Goal: Task Accomplishment & Management: Use online tool/utility

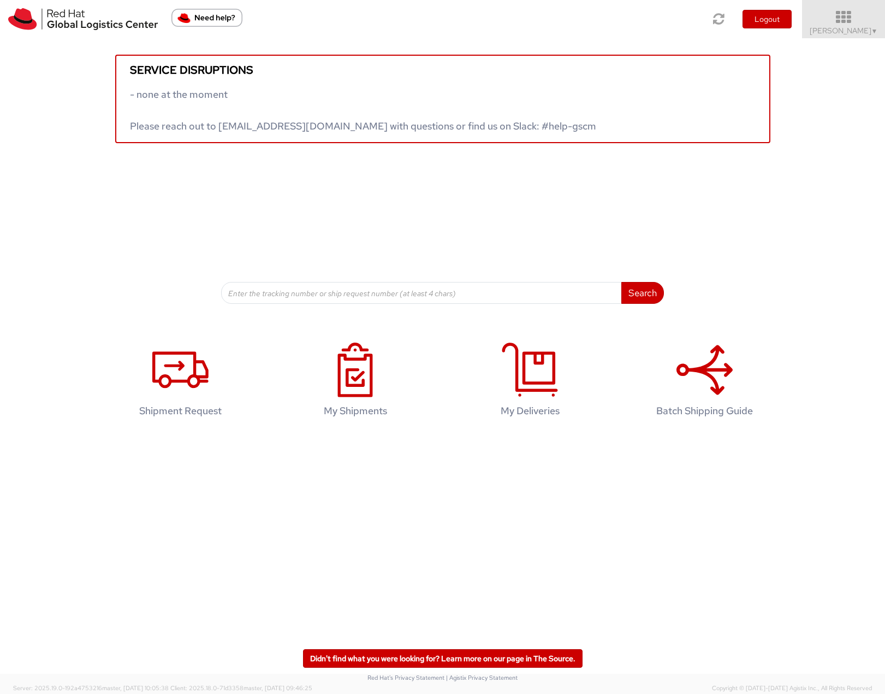
click at [852, 15] on icon at bounding box center [844, 17] width 96 height 15
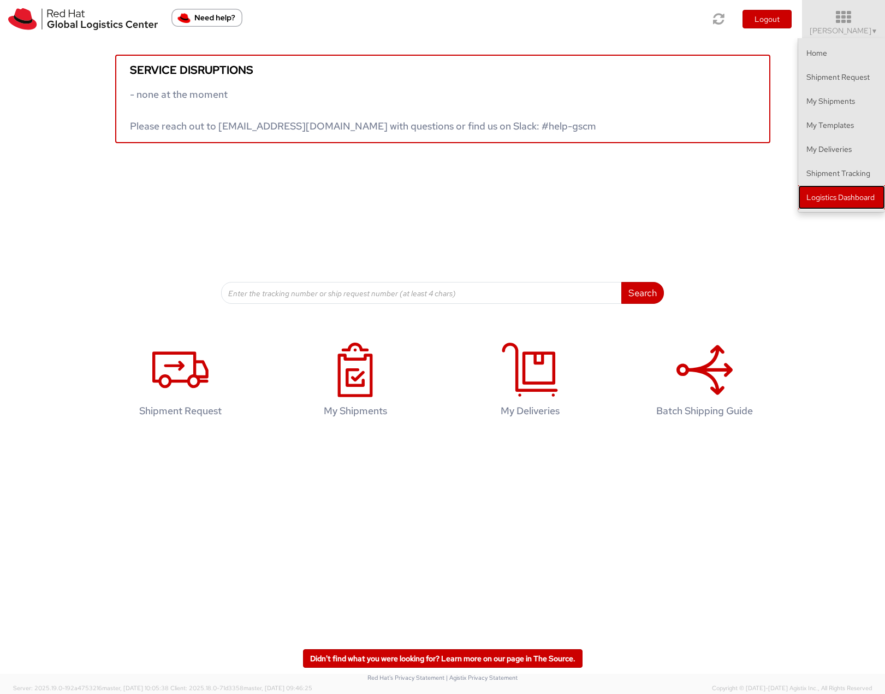
click at [854, 207] on link "Logistics Dashboard" at bounding box center [841, 197] width 87 height 24
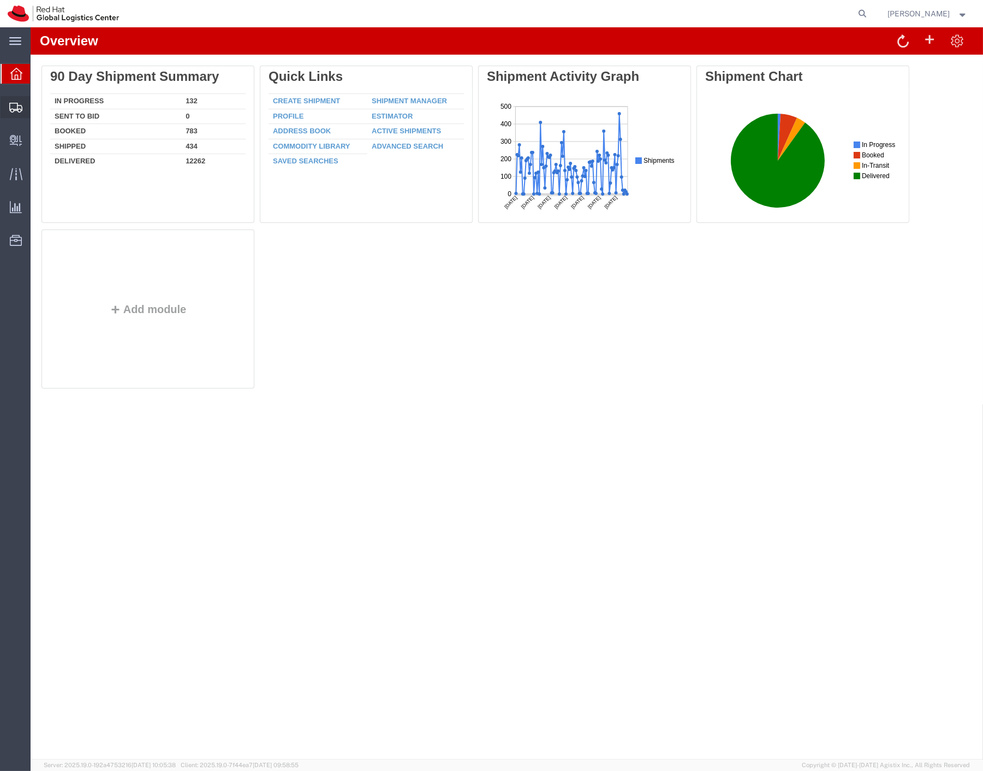
click at [0, 0] on span "Shipment Manager" at bounding box center [0, 0] width 0 height 0
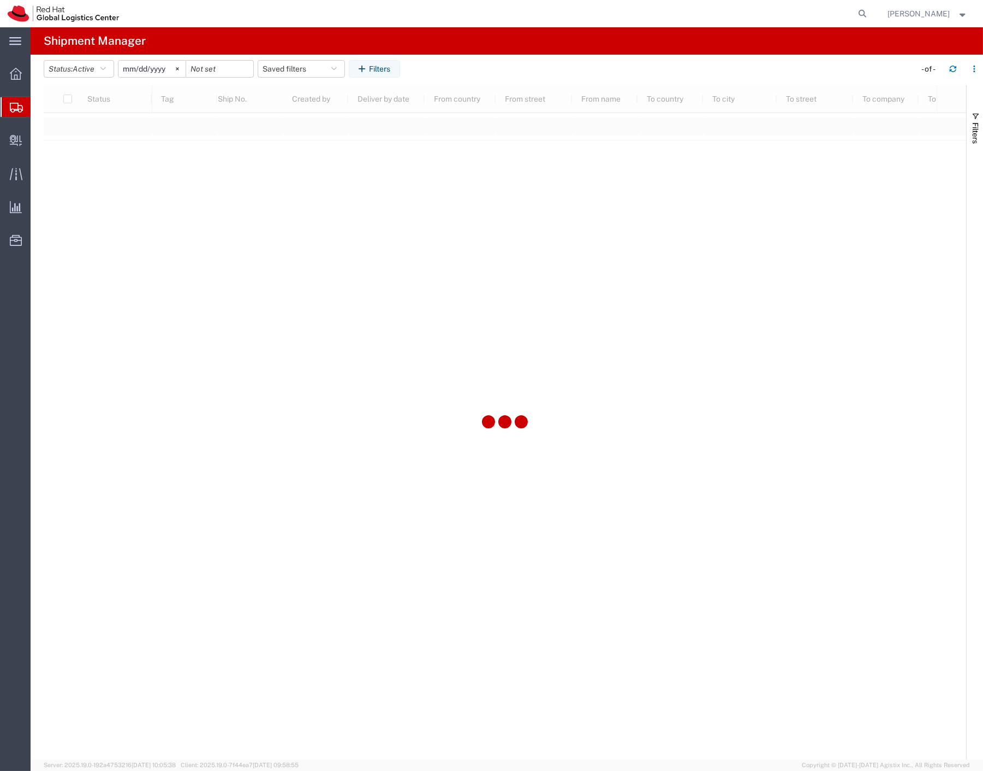
type input "[DATE]"
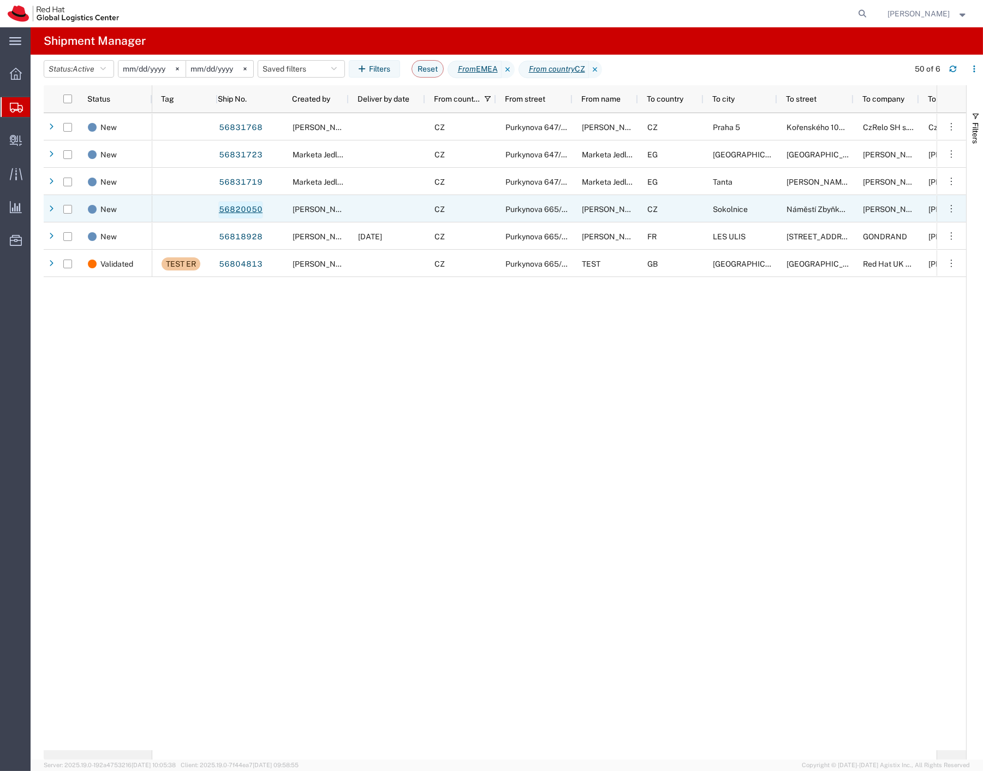
click at [244, 211] on link "56820050" at bounding box center [240, 209] width 45 height 17
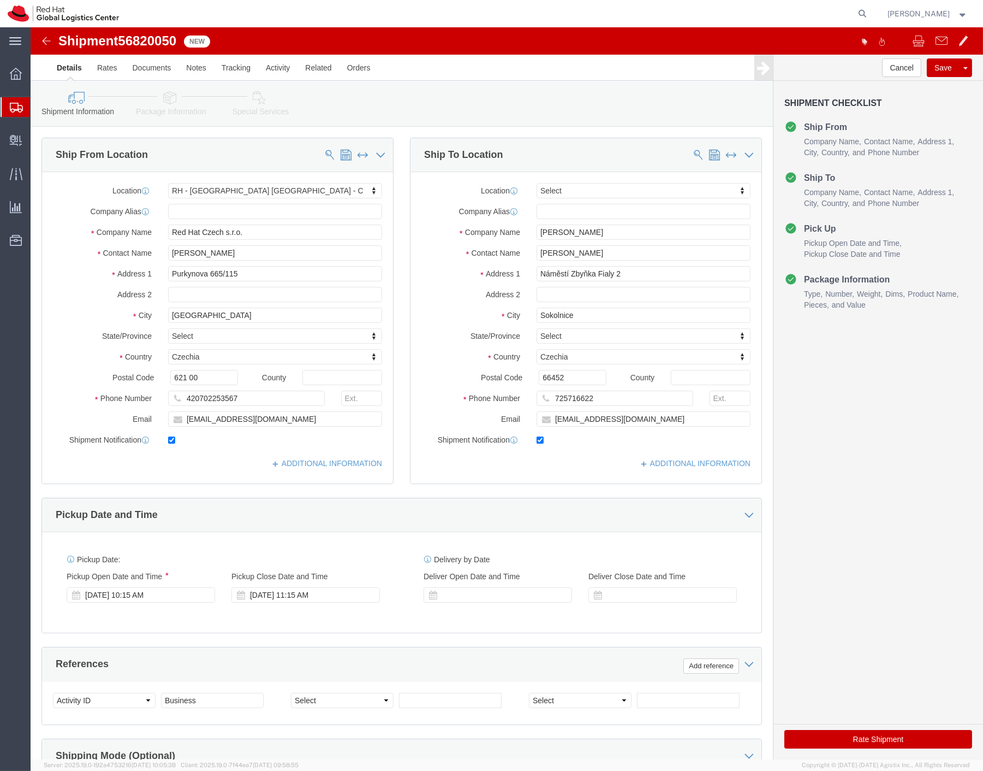
select select "38037"
select select
click link "Package Information"
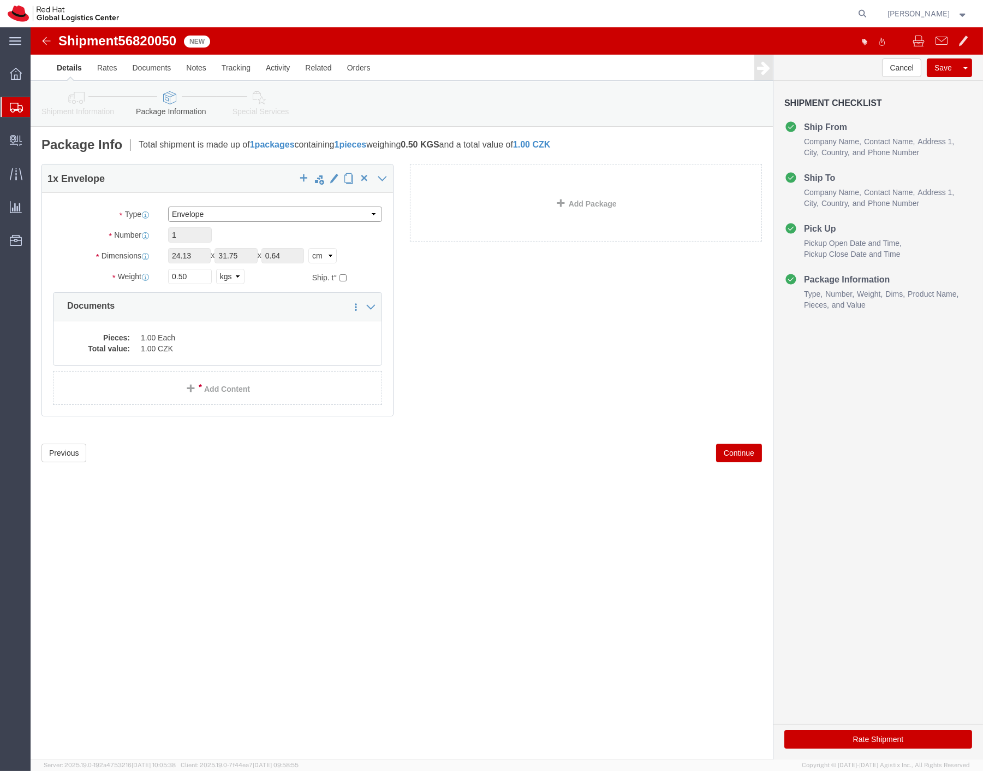
click select "Select Case(s) Crate(s) Envelope Large Box Medium Box PAK Skid(s) Small Box Sma…"
select select "PAK"
click select "Select Case(s) Crate(s) Envelope Large Box Medium Box PAK Skid(s) Small Box Sma…"
type input "10.25"
type input "12.75"
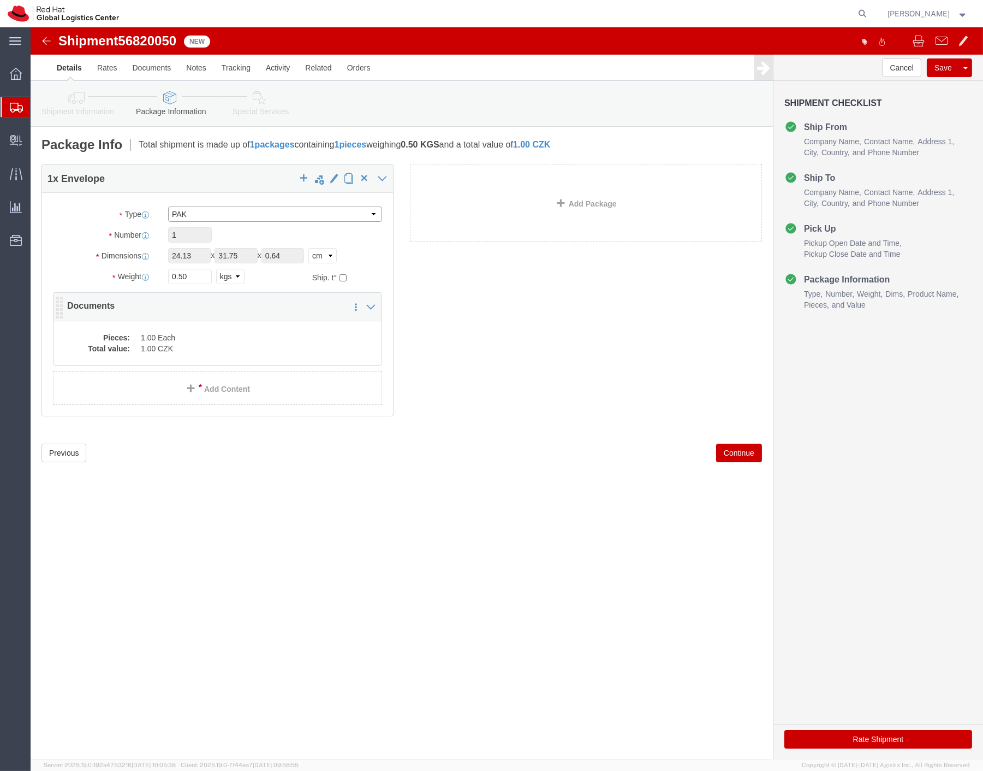
type input "1.00"
select select "IN"
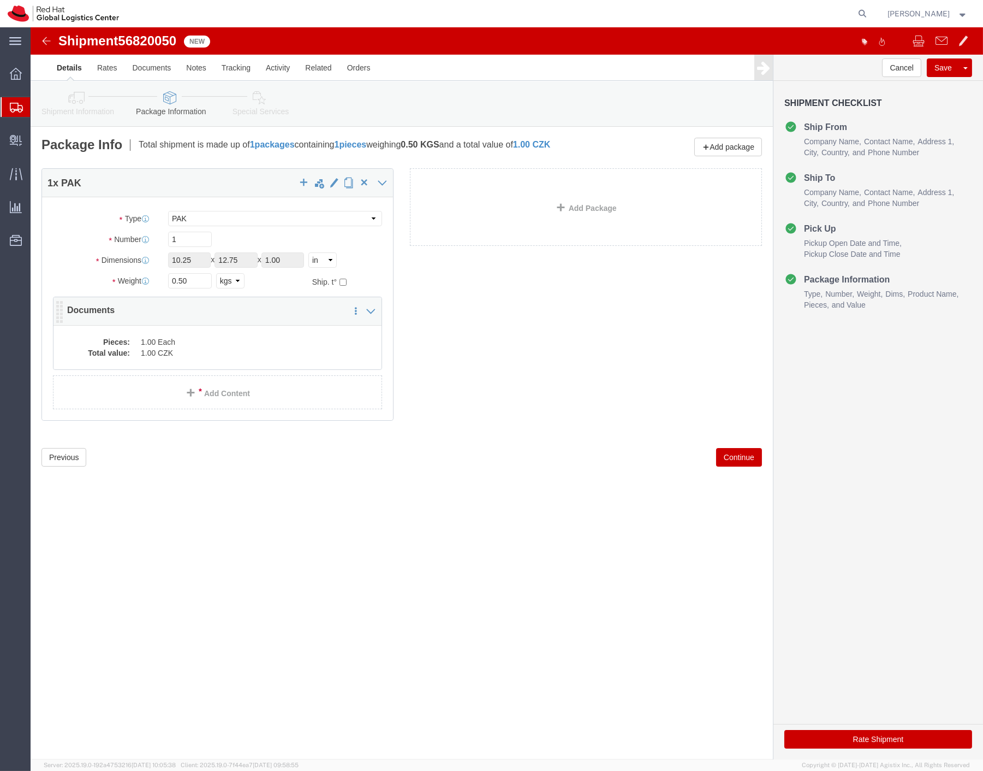
click dd "1.00 CZK"
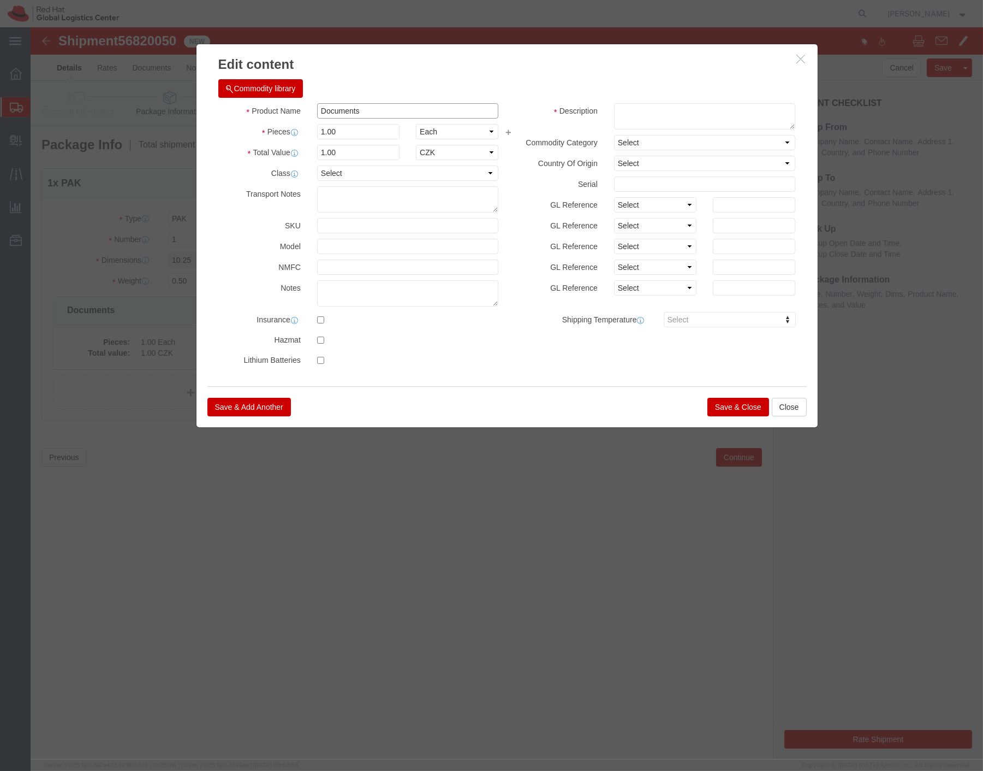
drag, startPoint x: 144, startPoint y: 80, endPoint x: -17, endPoint y: 87, distance: 161.3
click html "Shipment 56820050 New Details Rates Documents Notes Tracking Activity Related O…"
type input "t-shirt"
click div "Commodity library Product Name t-shirt t-shirt Name: Inclusion Inspires Innovat…"
drag, startPoint x: 339, startPoint y: 123, endPoint x: 158, endPoint y: 134, distance: 181.1
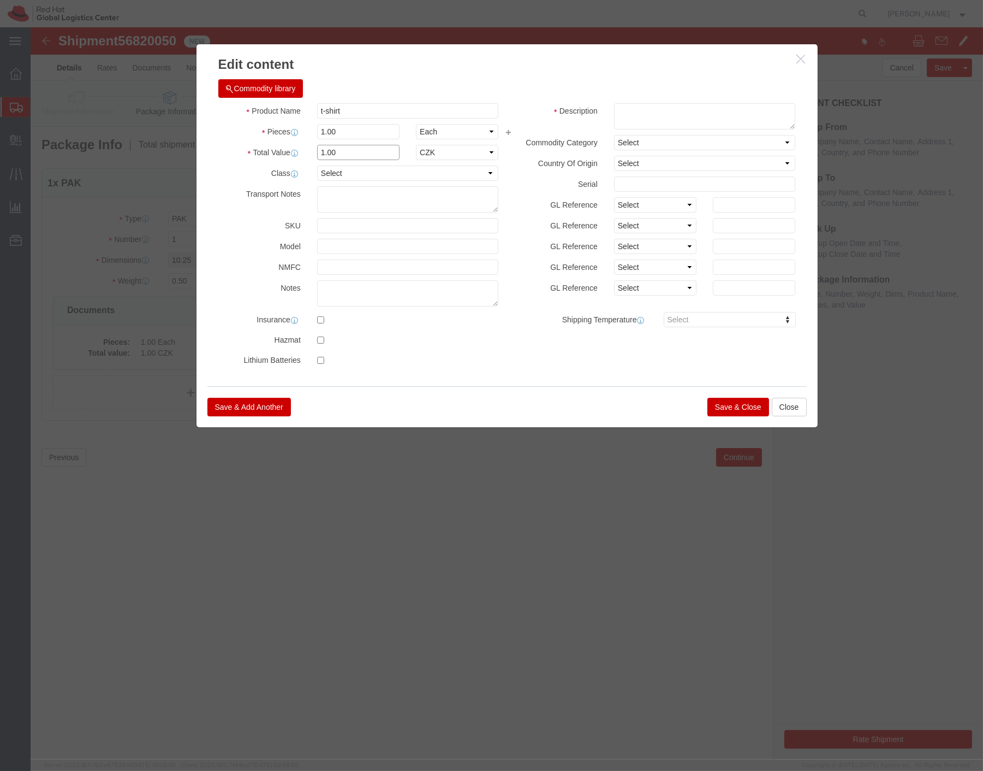
click div "Edit content Commodity library Product Name t-shirt t-shirt Pieces 1.00 Select …"
type input "250"
click textarea
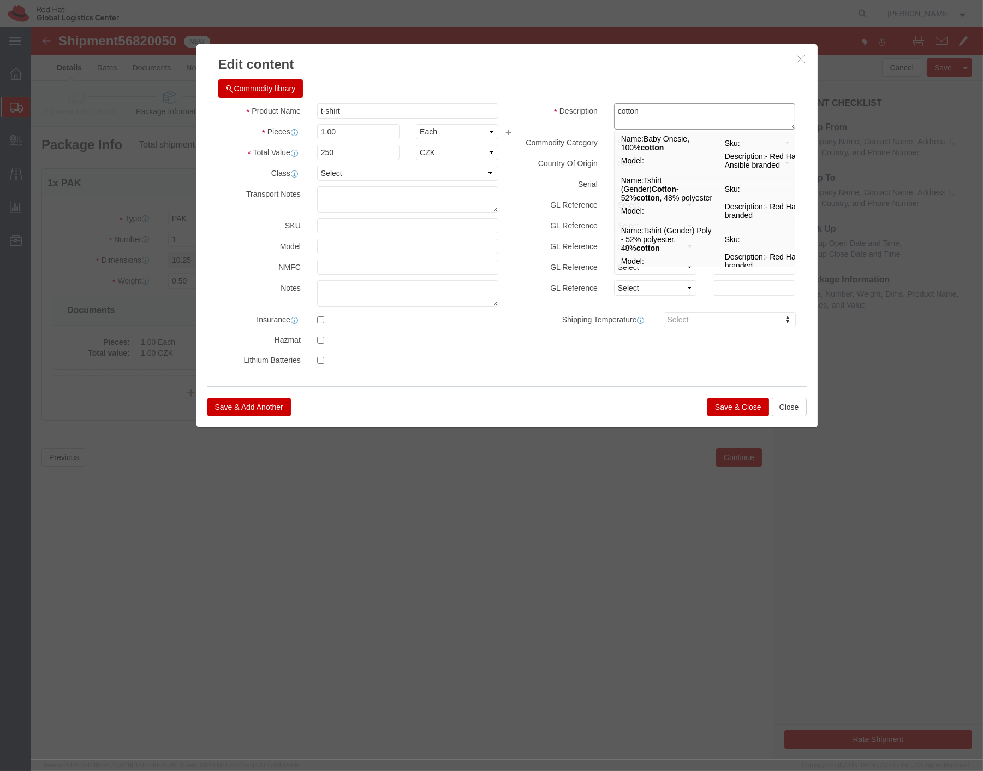
type textarea "cotton"
click div "Save & Add Another Save & Close Close"
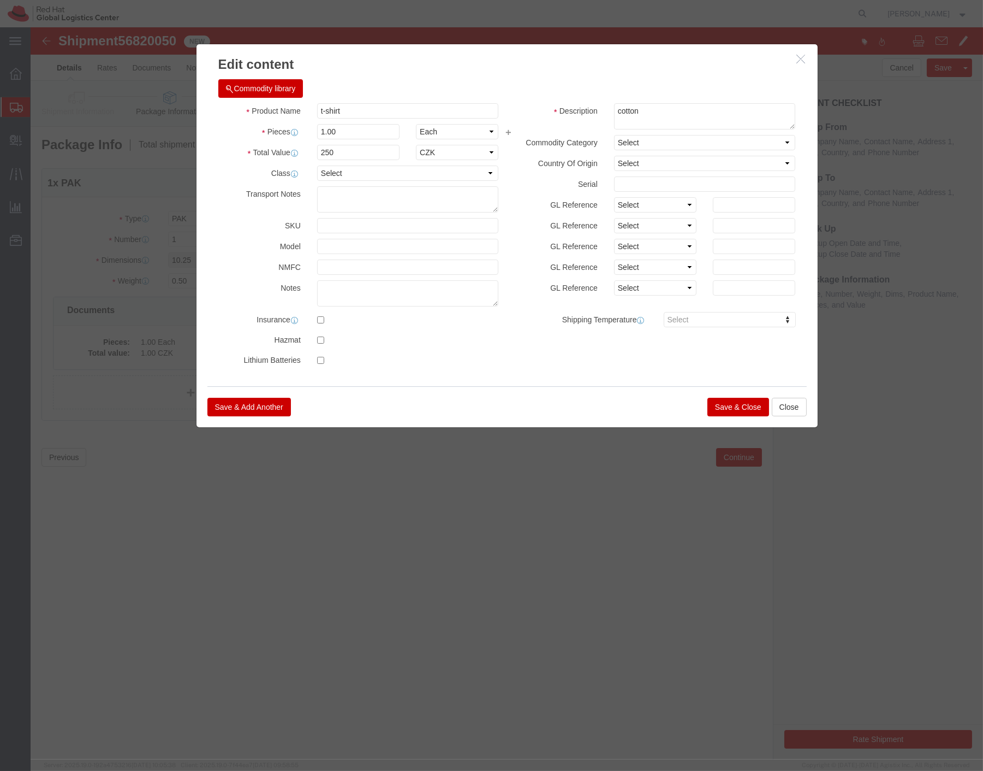
click button "Save & Close"
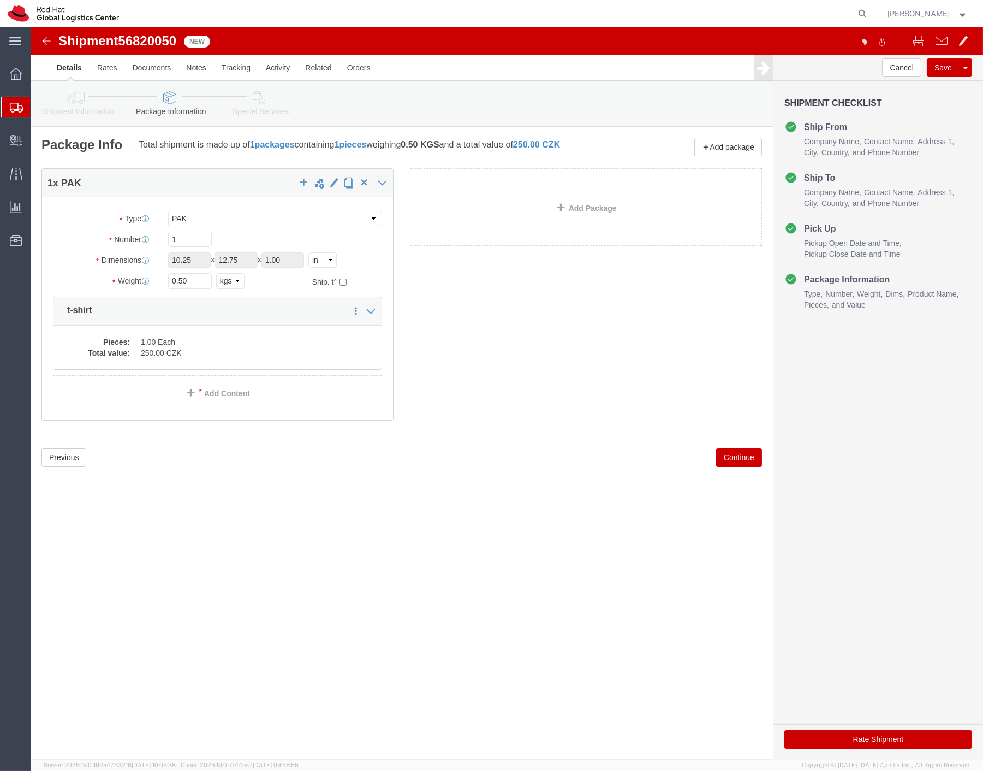
click icon
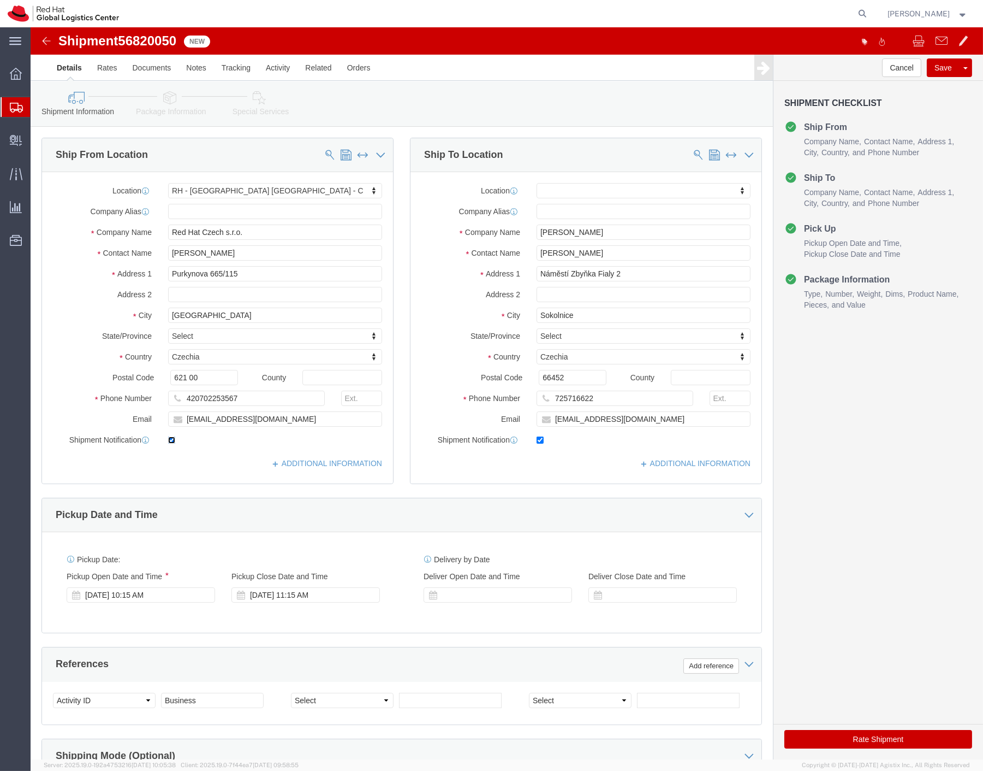
click input "checkbox"
checkbox input "false"
click button "Rate Shipment"
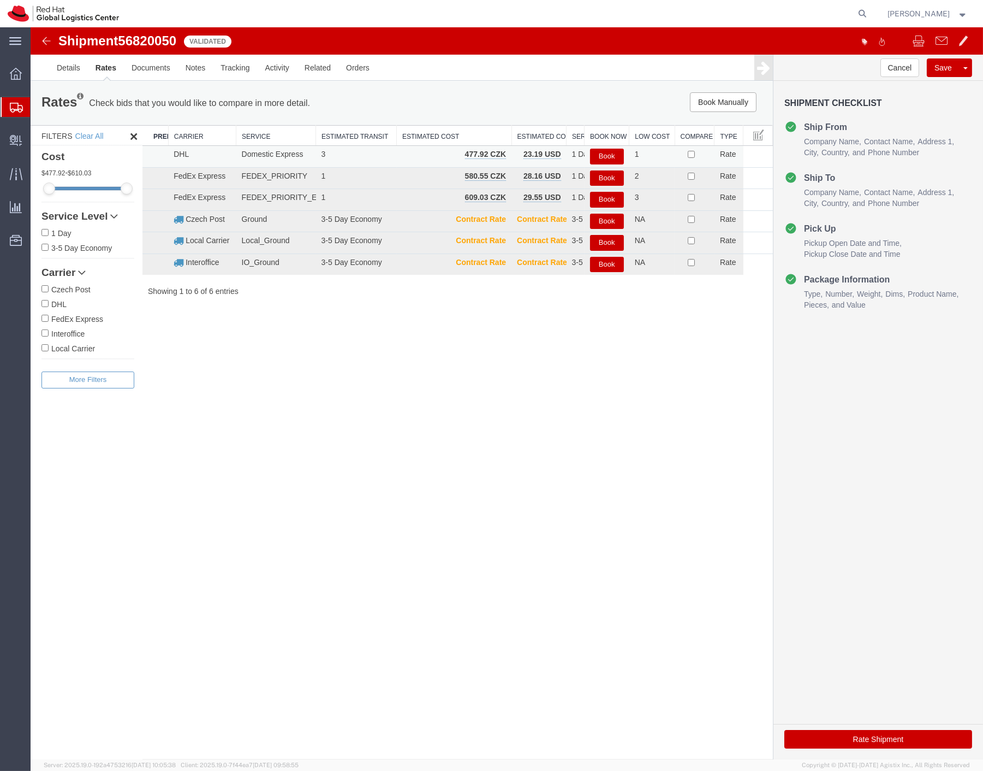
click at [601, 157] on button "Book" at bounding box center [607, 157] width 34 height 16
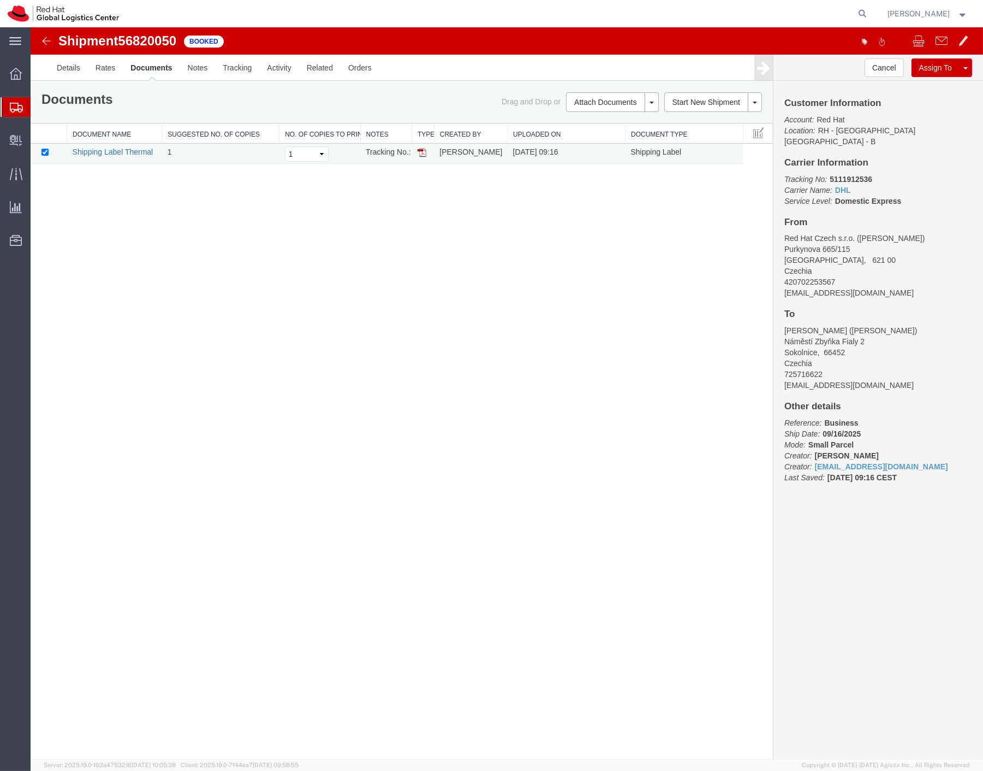
click at [105, 152] on link "Shipping Label Thermal" at bounding box center [113, 151] width 81 height 9
click at [692, 386] on div "Shipment 56820050 1 of 1 Booked Details Rates Documents Notes Tracking Activity…" at bounding box center [507, 393] width 953 height 732
click at [72, 68] on link "Details" at bounding box center [68, 68] width 39 height 26
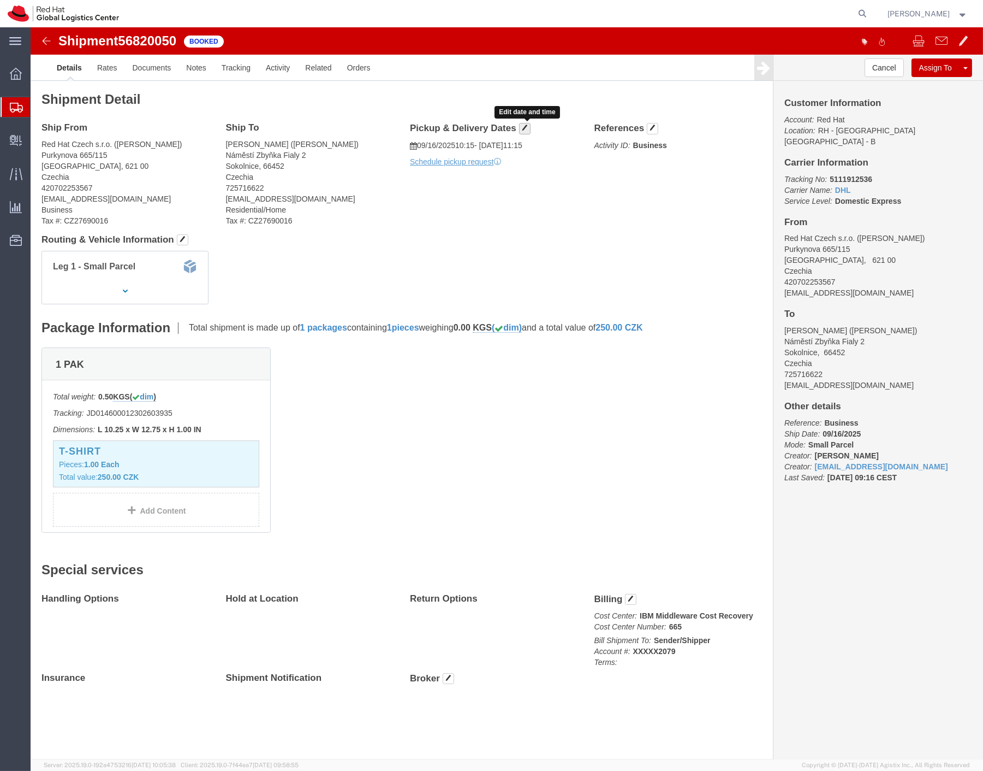
click span "button"
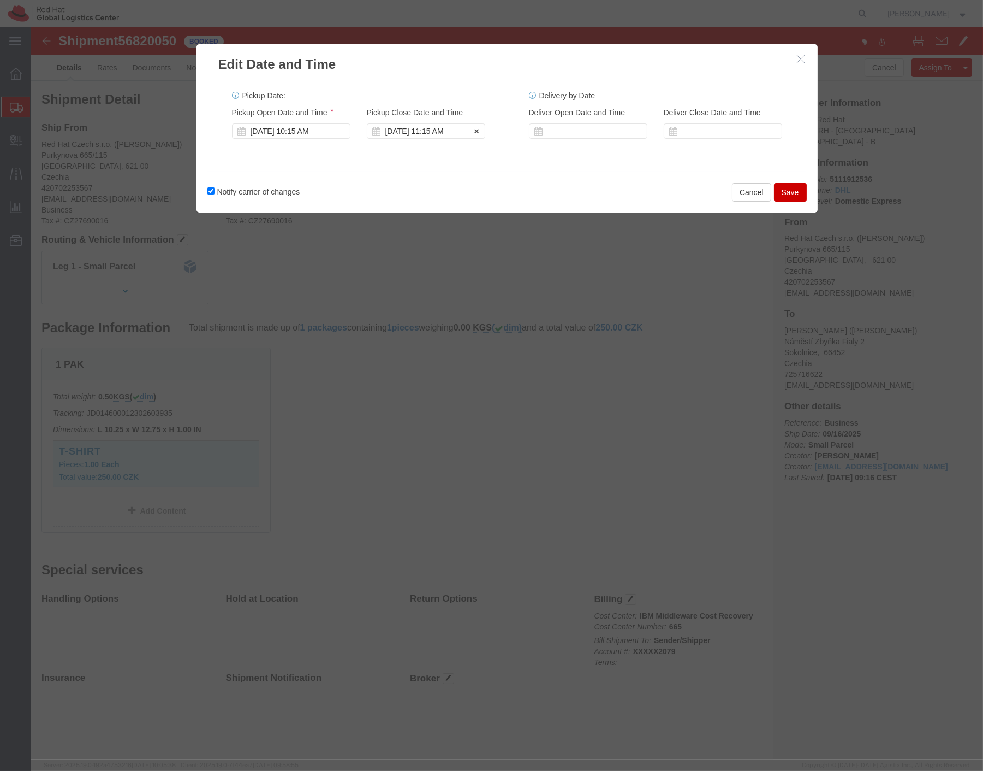
click div "[DATE] 11:15 AM"
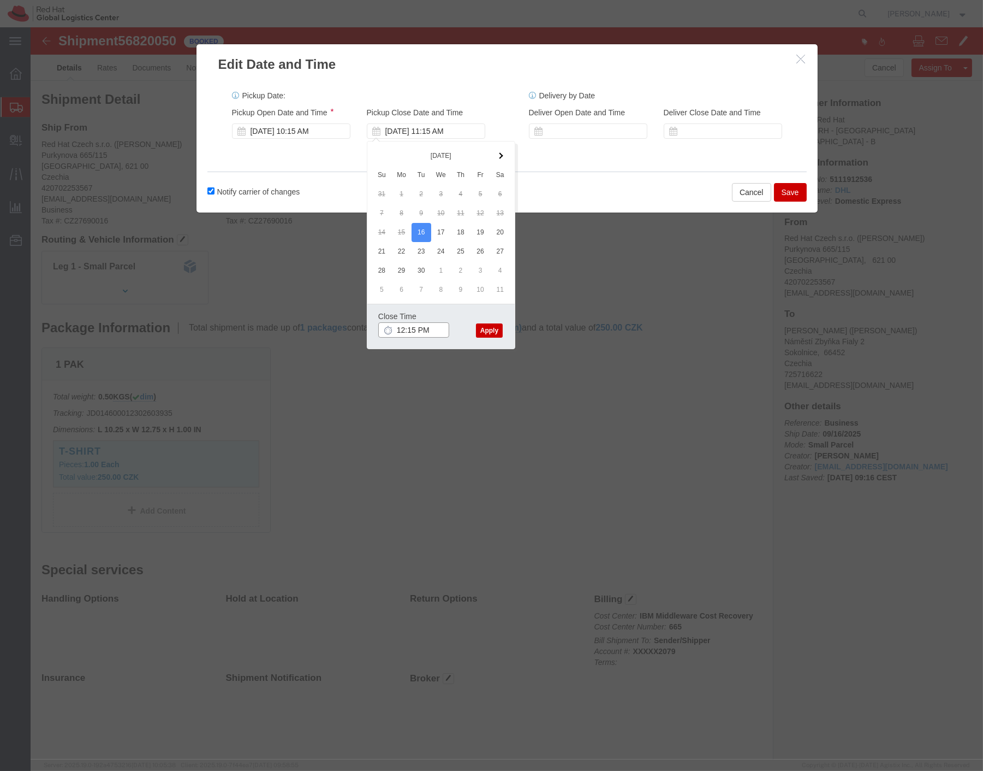
type input "1:15 PM"
click button "Apply"
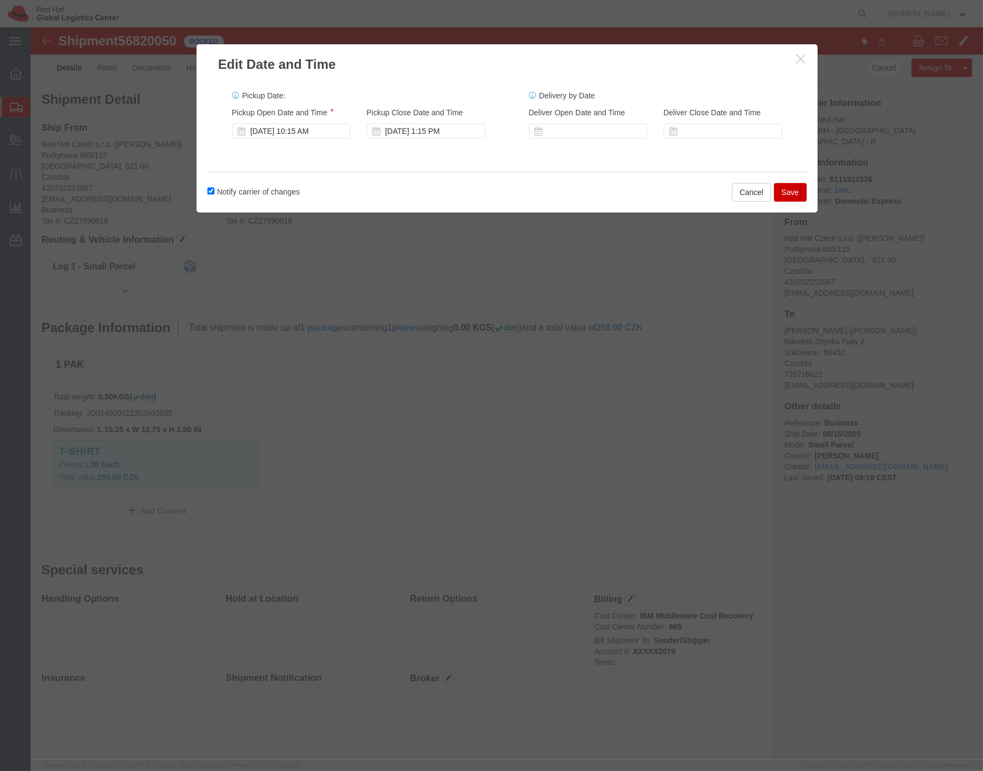
click button "Save"
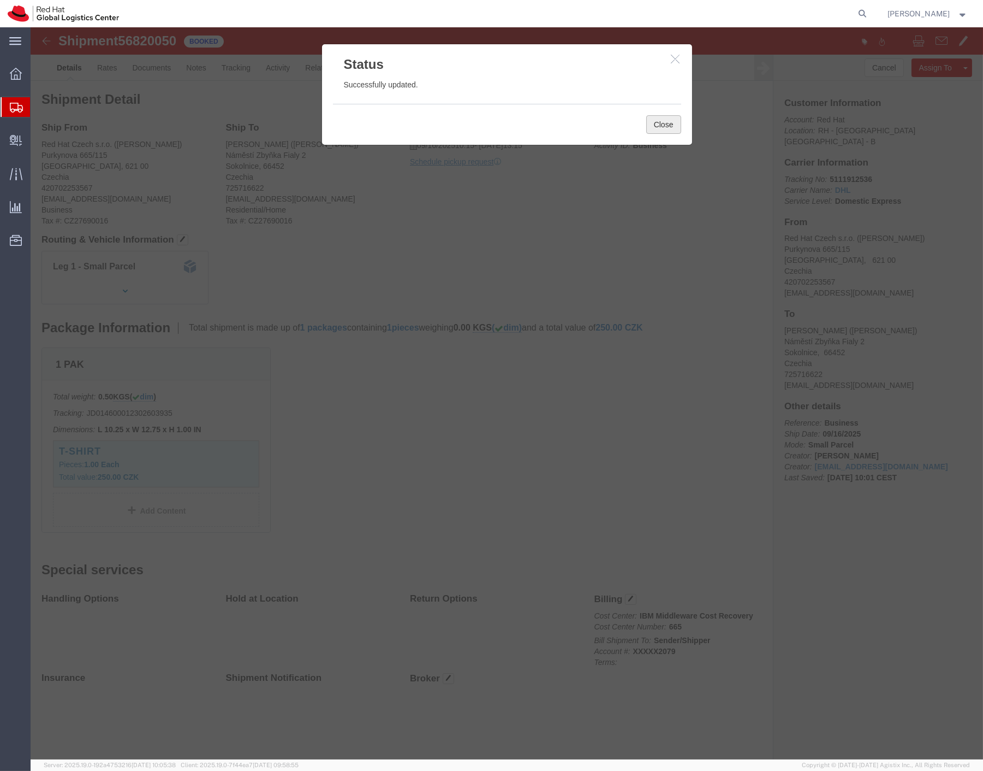
drag, startPoint x: 626, startPoint y: 97, endPoint x: 615, endPoint y: 99, distance: 10.7
click button "Close"
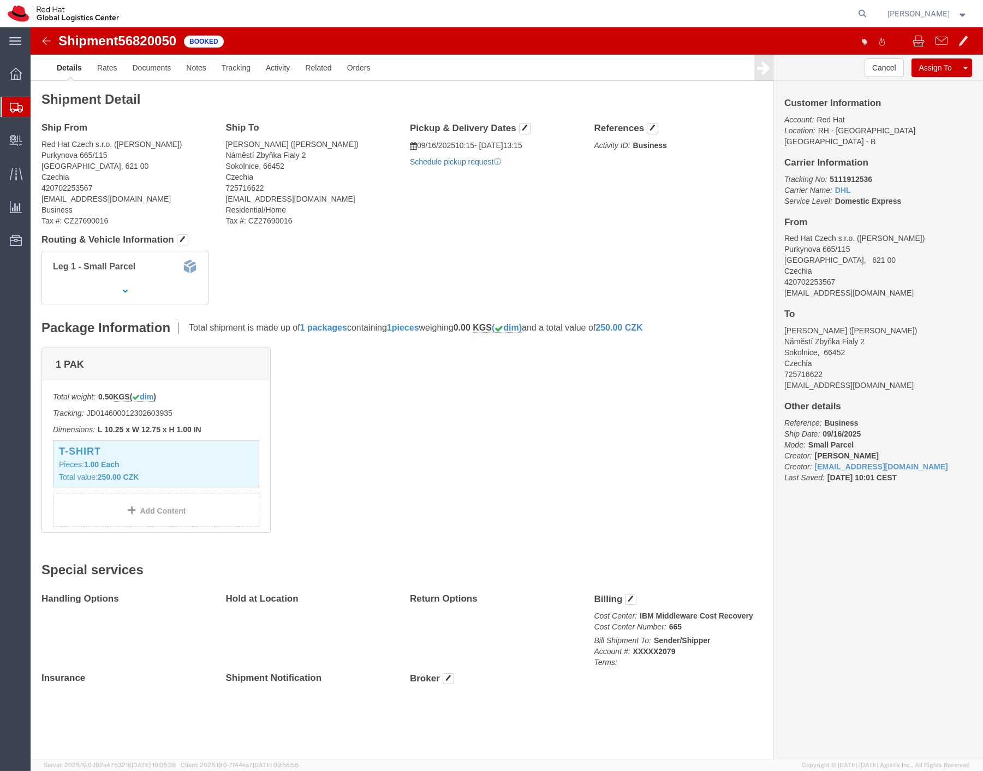
click link "Schedule pickup request"
click at [0, 0] on span "Create Delivery" at bounding box center [0, 0] width 0 height 0
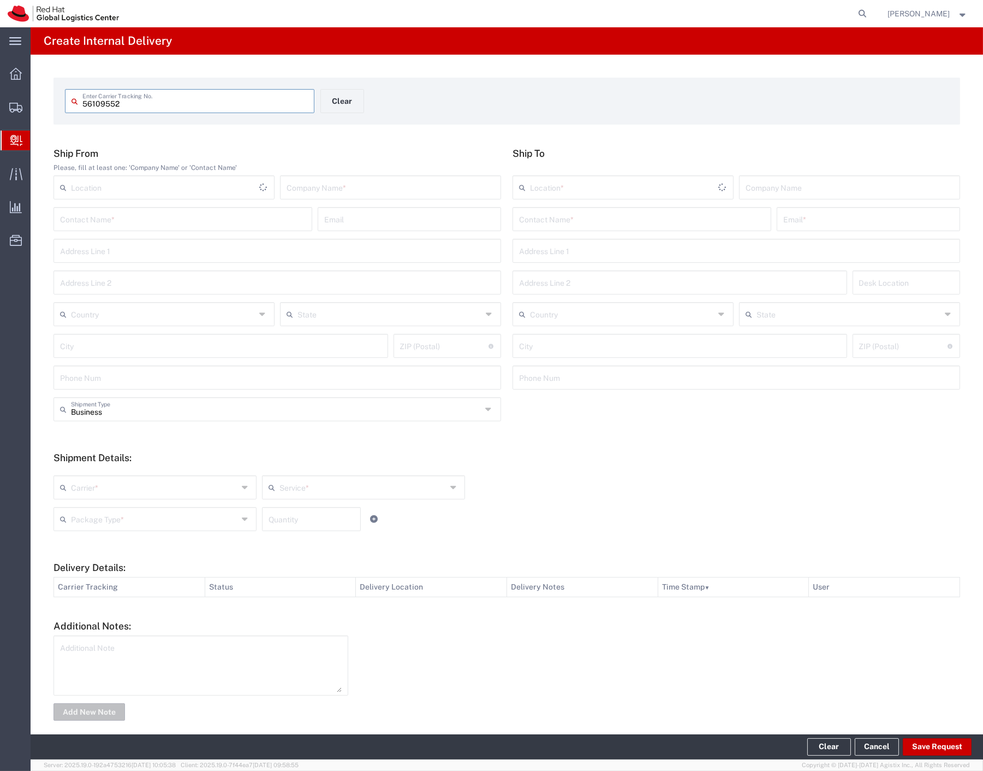
type input "56109552"
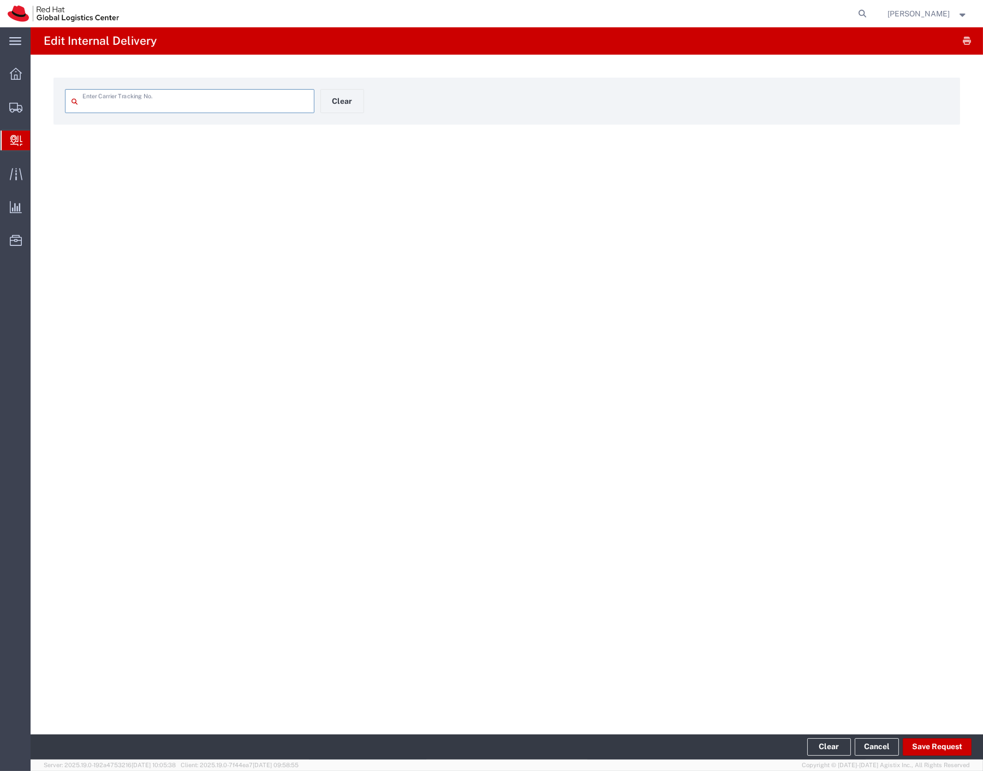
type input "56109552"
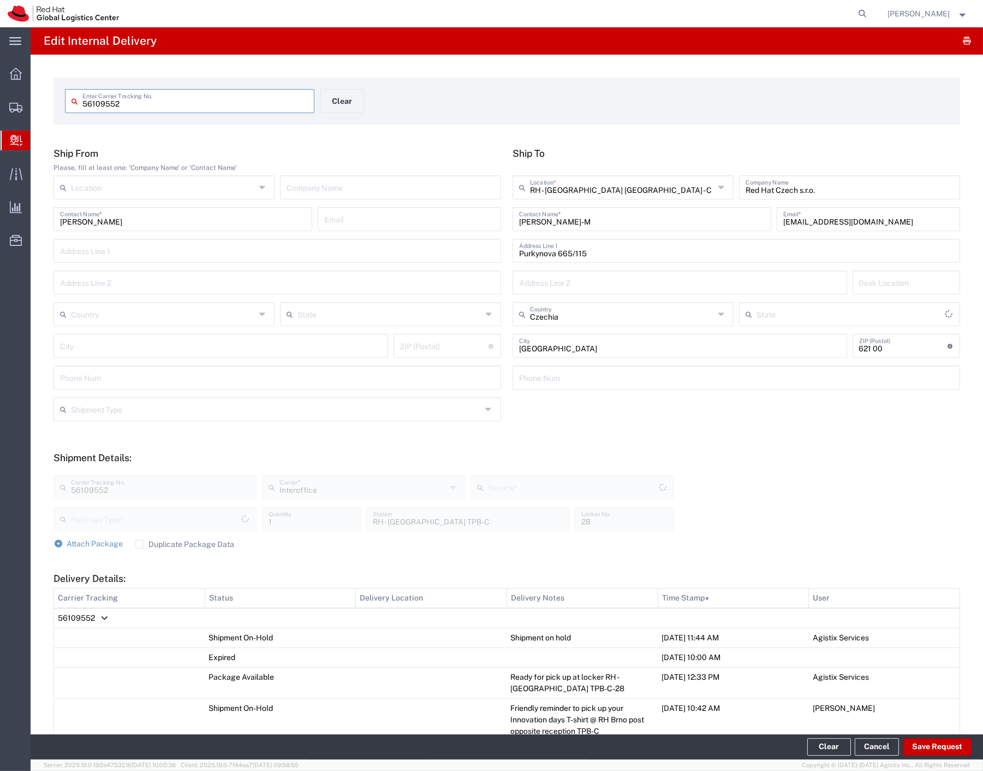
type input "Your Packaging"
type input "IO_Ground"
click at [99, 620] on td "56109552" at bounding box center [507, 618] width 906 height 20
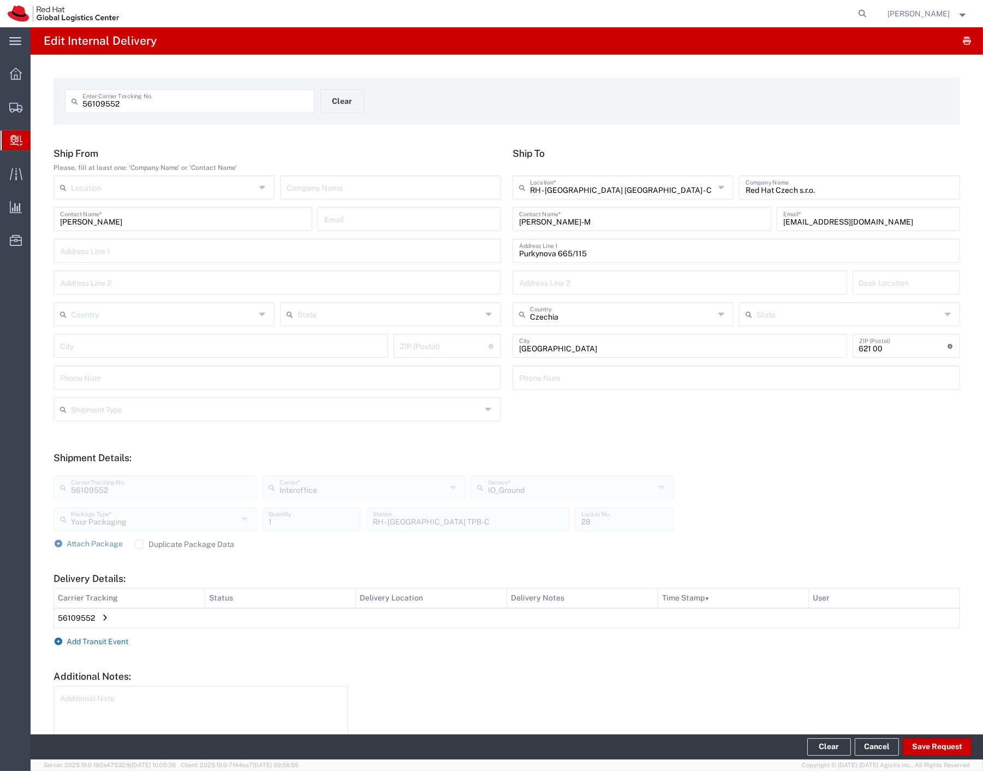
click at [97, 639] on span "Add Transit Event" at bounding box center [98, 641] width 62 height 9
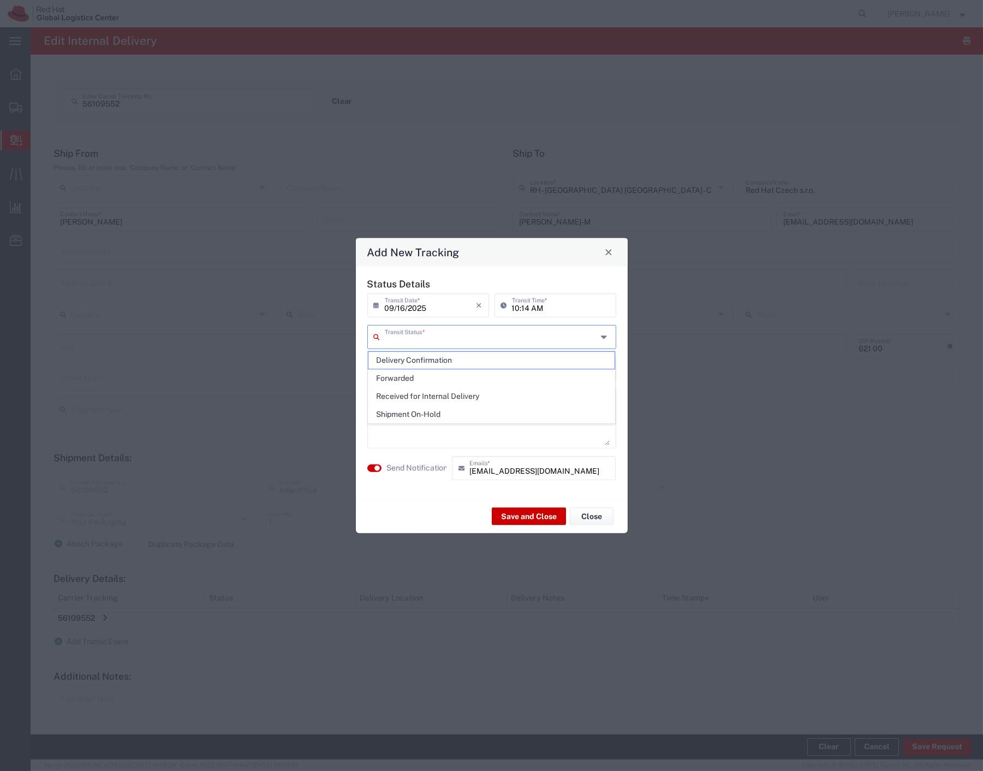
click at [464, 341] on input "text" at bounding box center [491, 335] width 212 height 19
click at [429, 362] on span "Delivery Confirmation" at bounding box center [492, 360] width 247 height 17
type input "Delivery Confirmation"
drag, startPoint x: 407, startPoint y: 467, endPoint x: 434, endPoint y: 473, distance: 27.4
click at [410, 467] on label "Send Notification" at bounding box center [417, 467] width 61 height 11
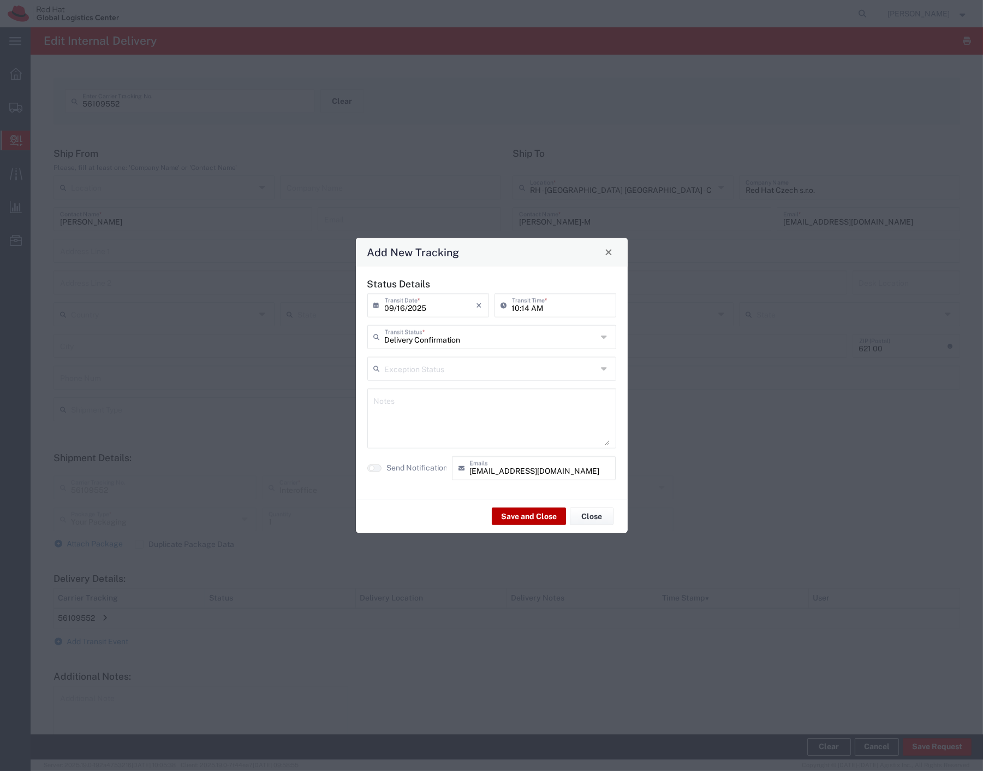
click at [511, 506] on div "Save and Close Close" at bounding box center [492, 516] width 272 height 34
click at [514, 510] on button "Save and Close" at bounding box center [529, 515] width 74 height 17
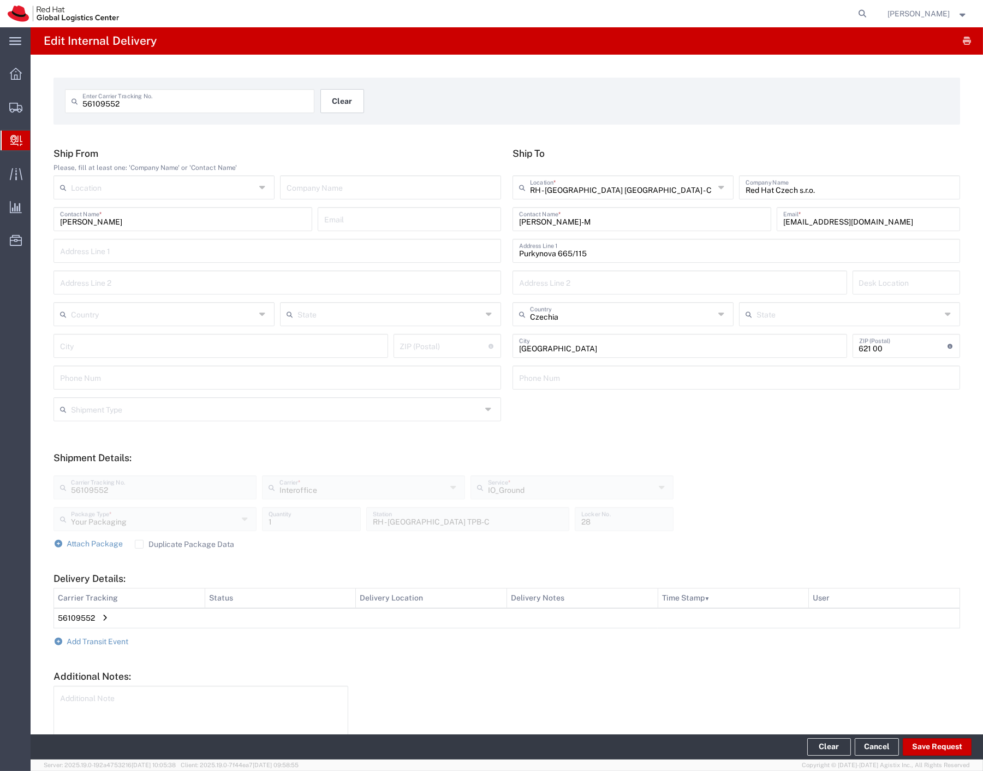
click at [340, 109] on button "Clear" at bounding box center [343, 101] width 44 height 24
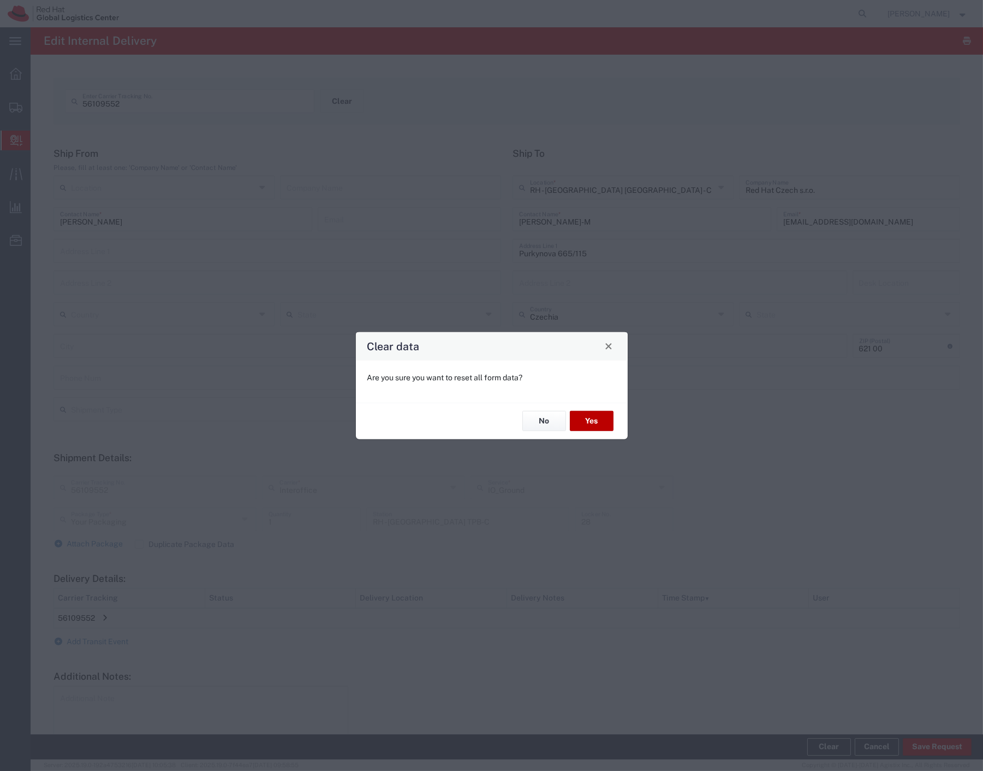
click at [598, 417] on button "Yes" at bounding box center [592, 421] width 44 height 20
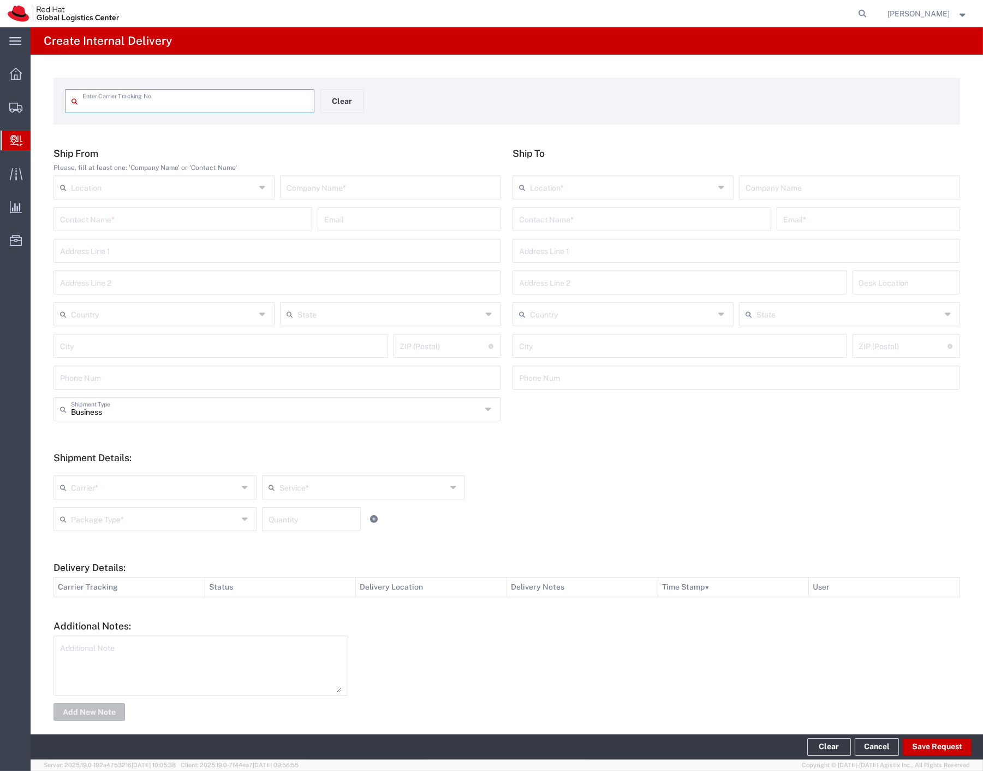
drag, startPoint x: 50, startPoint y: 127, endPoint x: 4, endPoint y: 148, distance: 50.8
click at [0, 0] on span "Shipment Manager" at bounding box center [0, 0] width 0 height 0
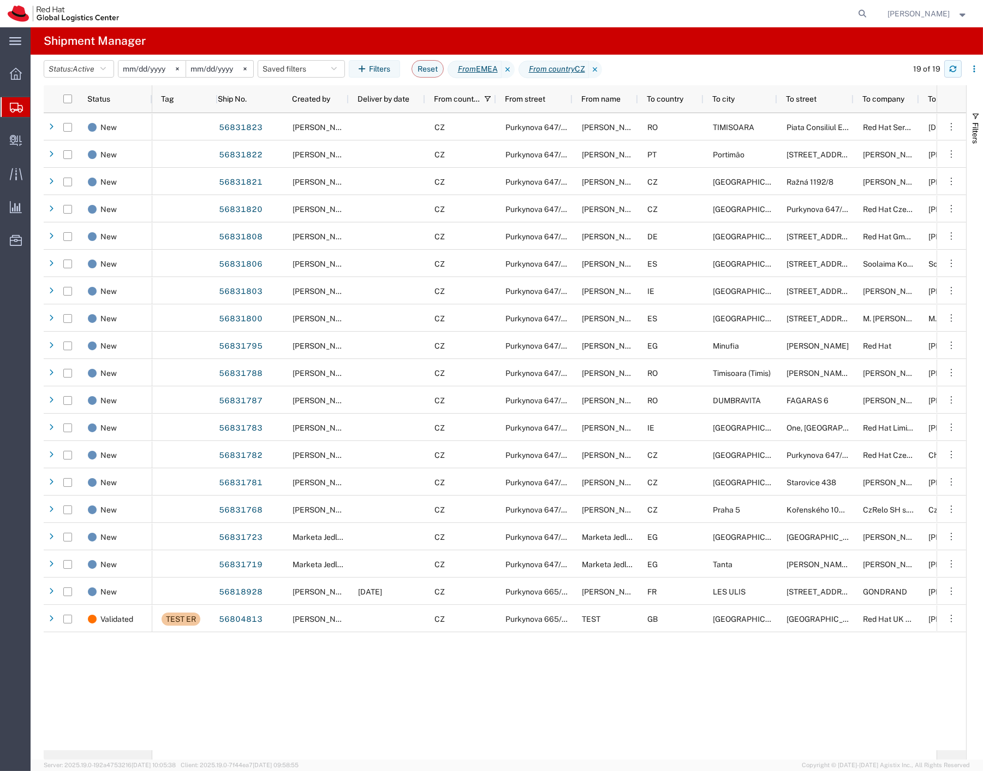
click at [946, 72] on div "19 of 19" at bounding box center [942, 68] width 81 height 17
click at [950, 72] on icon "button" at bounding box center [954, 69] width 8 height 8
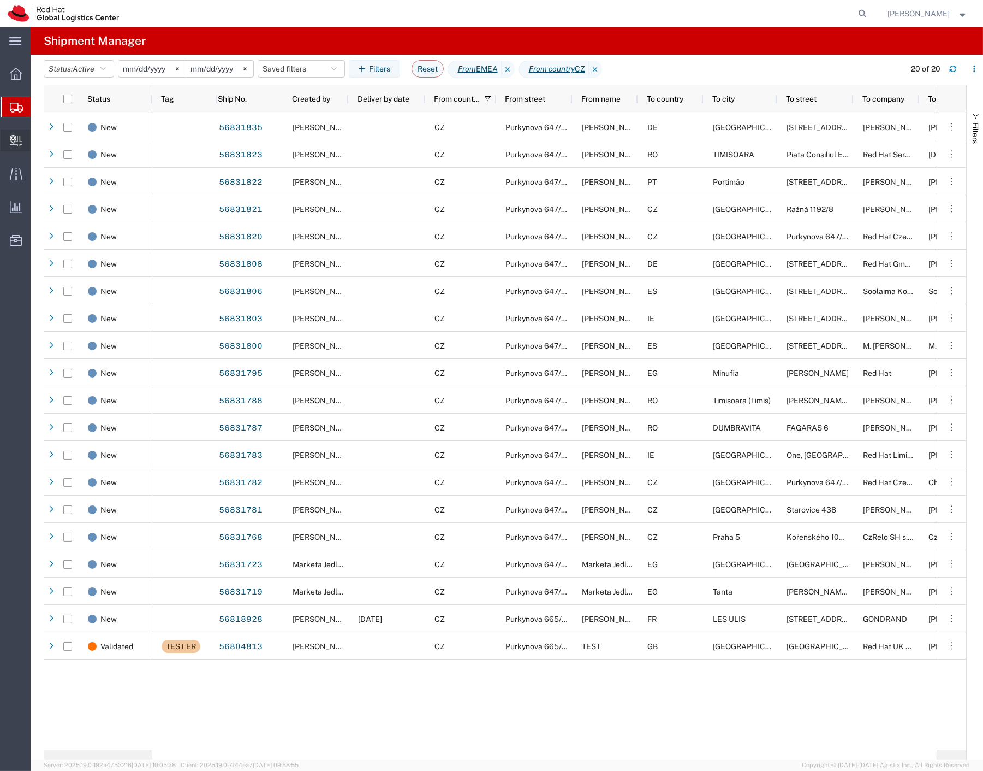
click at [0, 0] on span "Create Delivery" at bounding box center [0, 0] width 0 height 0
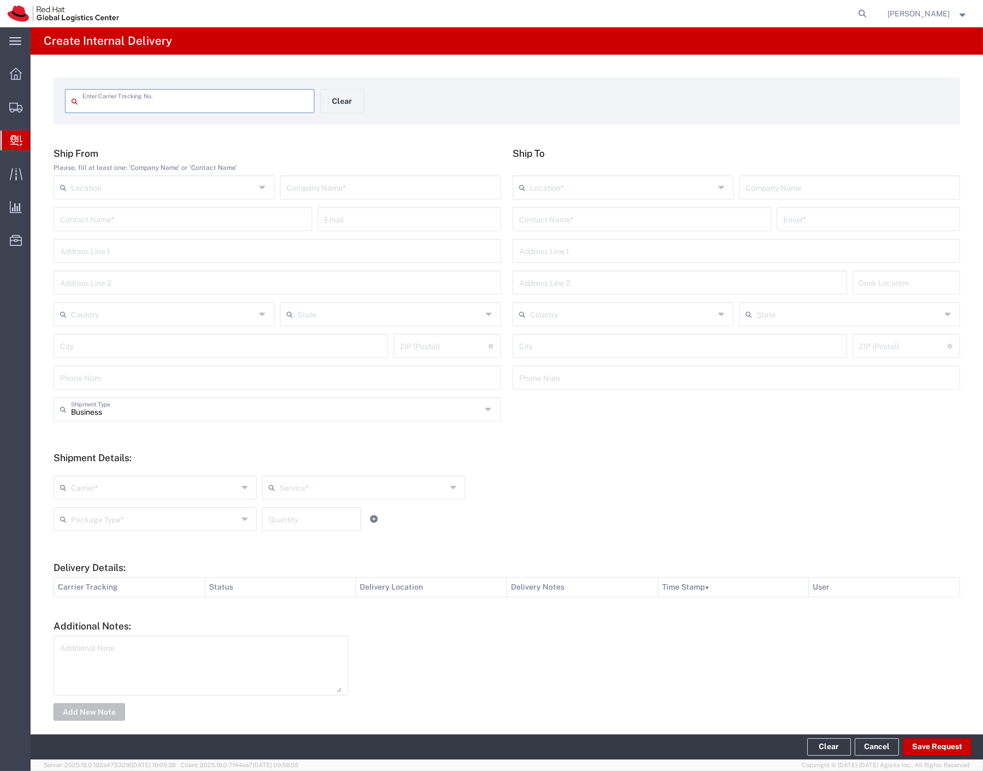
click at [303, 191] on input "text" at bounding box center [391, 186] width 208 height 19
type input "5p marketing"
click at [519, 215] on input "text" at bounding box center [642, 218] width 246 height 19
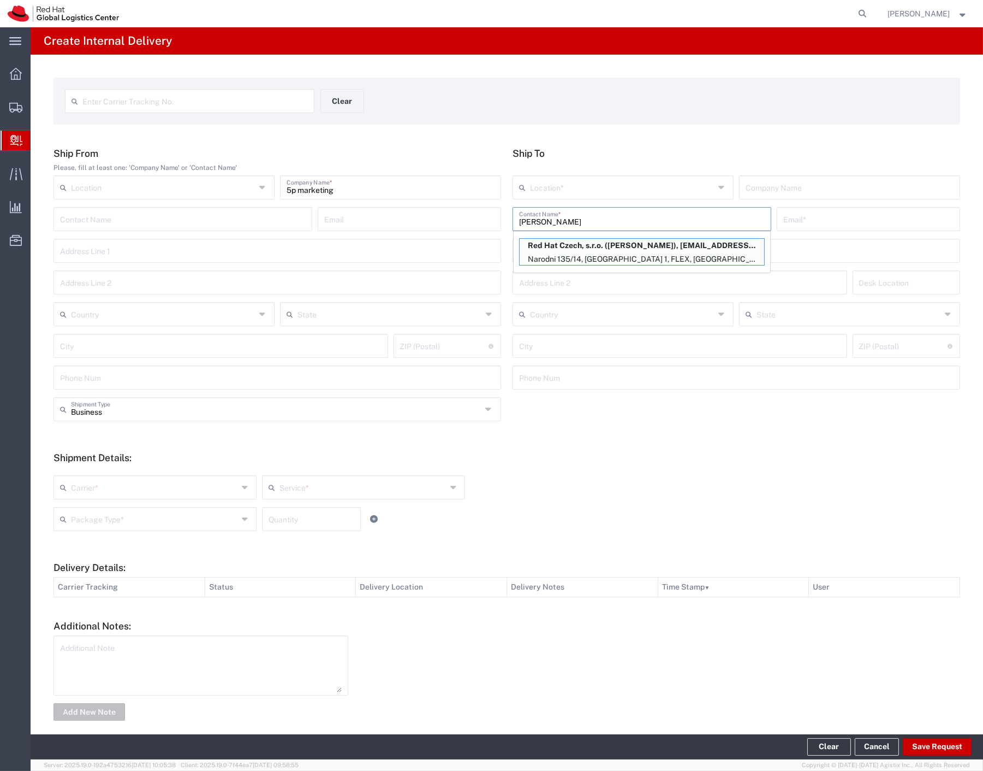
type input "[PERSON_NAME]"
click at [121, 493] on input "text" at bounding box center [154, 486] width 167 height 19
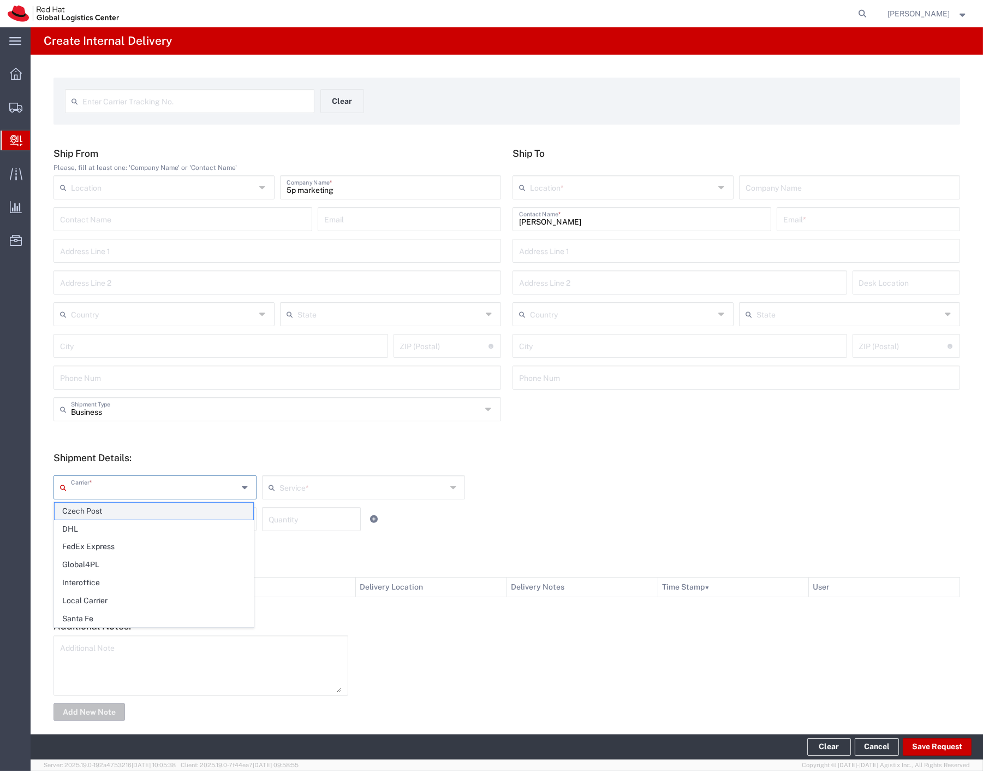
click at [121, 514] on span "Czech Post" at bounding box center [154, 510] width 199 height 17
type input "Czech Post"
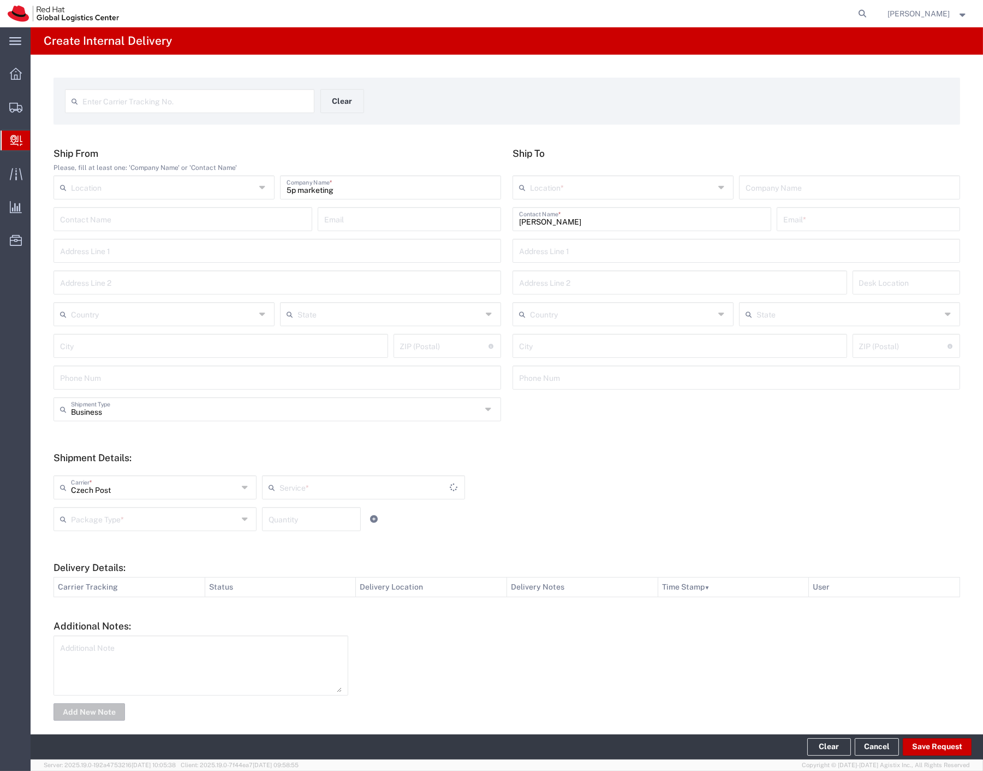
drag, startPoint x: 121, startPoint y: 523, endPoint x: 121, endPoint y: 541, distance: 18.0
click at [121, 525] on input "text" at bounding box center [154, 517] width 167 height 19
type input "Ground"
click at [126, 613] on span "Your Packaging" at bounding box center [154, 614] width 199 height 17
type input "Your Packaging"
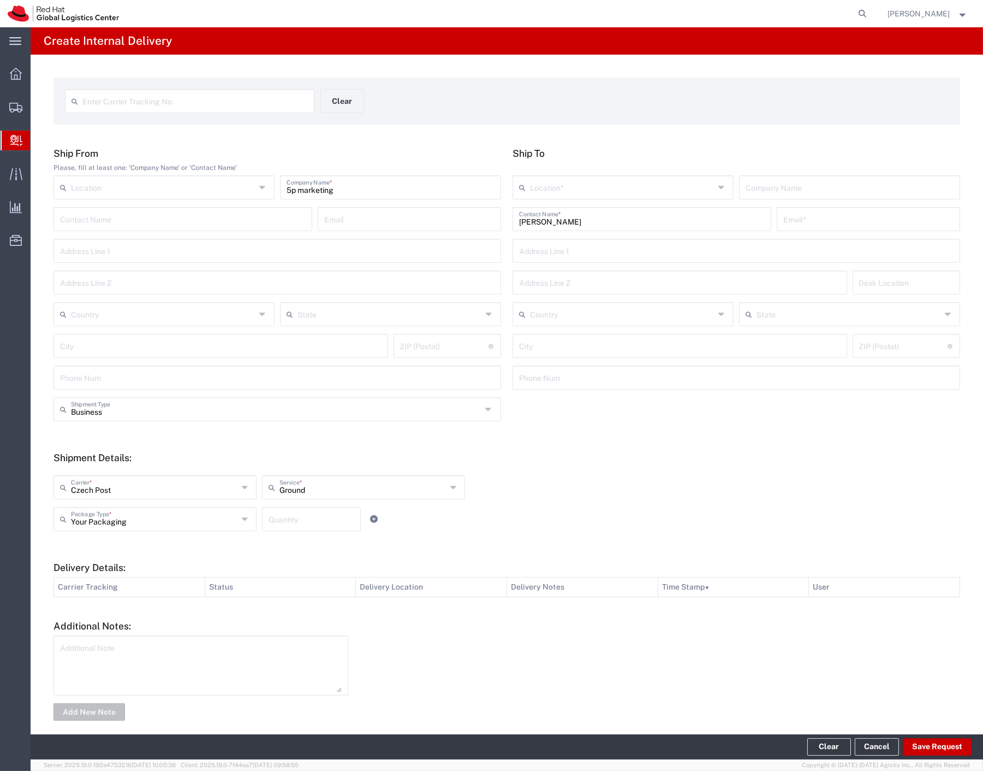
click at [610, 220] on input "[PERSON_NAME]" at bounding box center [642, 218] width 246 height 19
type input "stehlikov"
click at [624, 246] on p "Red Hat Czech, s.r.o. ([PERSON_NAME]), [EMAIL_ADDRESS][DOMAIN_NAME]" at bounding box center [642, 246] width 245 height 14
type input "RH - [GEOGRAPHIC_DATA] - MSO"
type input "Red Hat Czech, s.r.o."
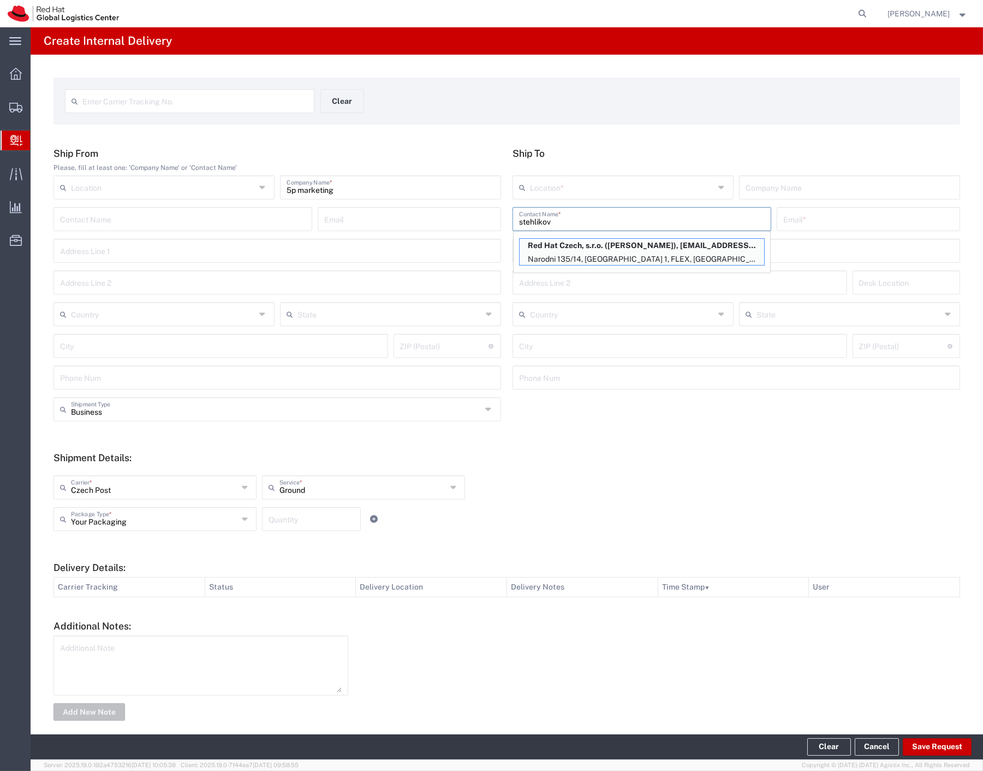
type input "[PERSON_NAME]"
type input "[EMAIL_ADDRESS][DOMAIN_NAME]"
type input "Narodni 135/14"
type input "[GEOGRAPHIC_DATA] 1"
type input "FLEX"
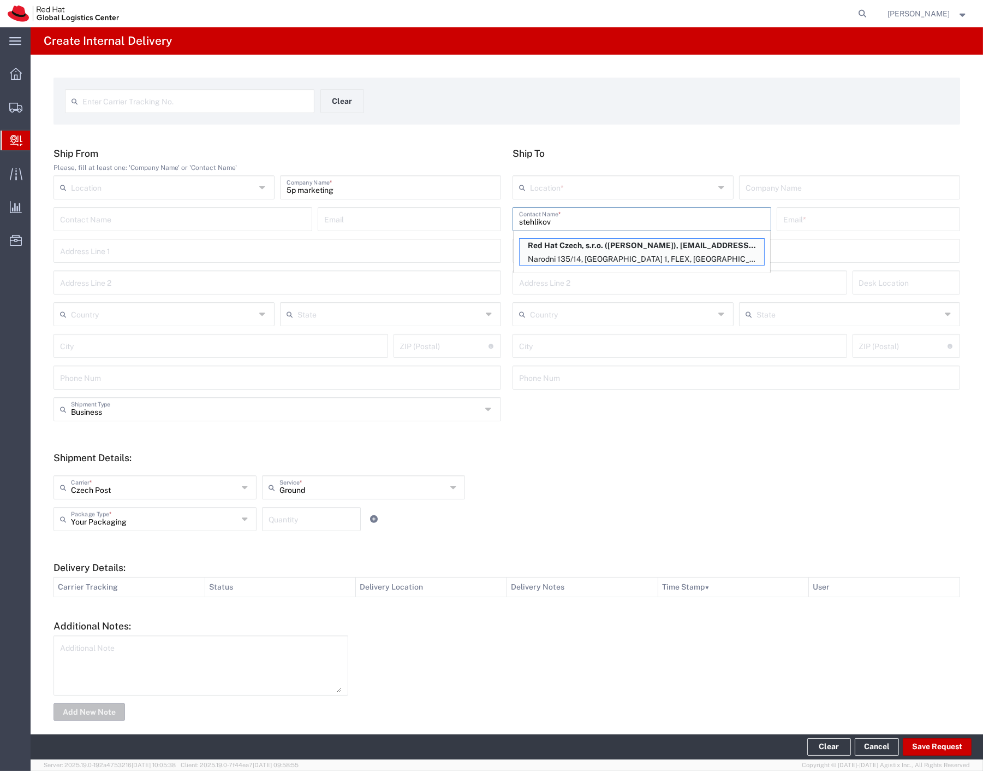
type input "Czechia"
type input "[GEOGRAPHIC_DATA]"
type input "110 00"
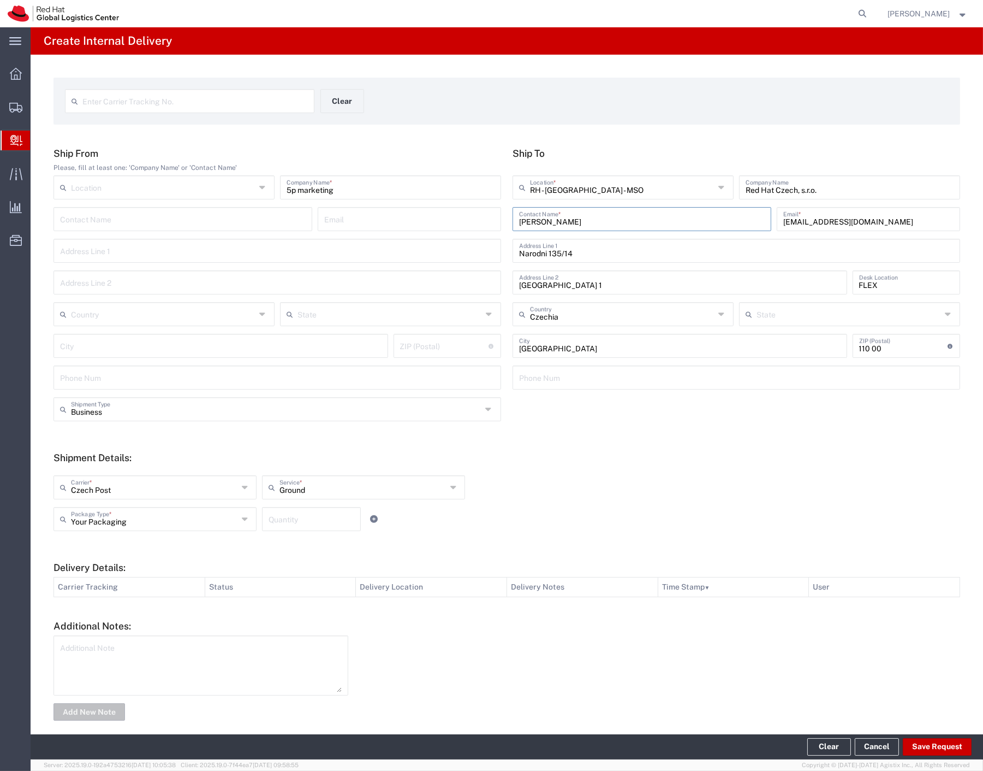
click at [331, 520] on input "number" at bounding box center [312, 517] width 86 height 19
type input "2"
click at [940, 749] on button "Save Request" at bounding box center [937, 746] width 69 height 17
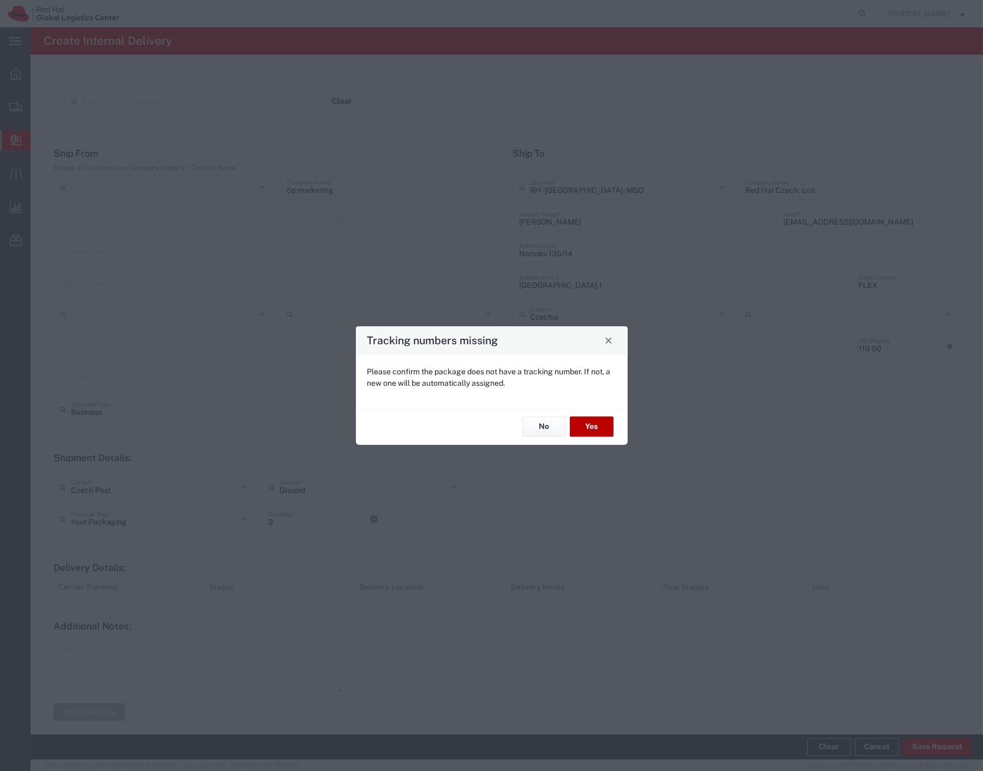
click at [598, 422] on button "Yes" at bounding box center [592, 427] width 44 height 20
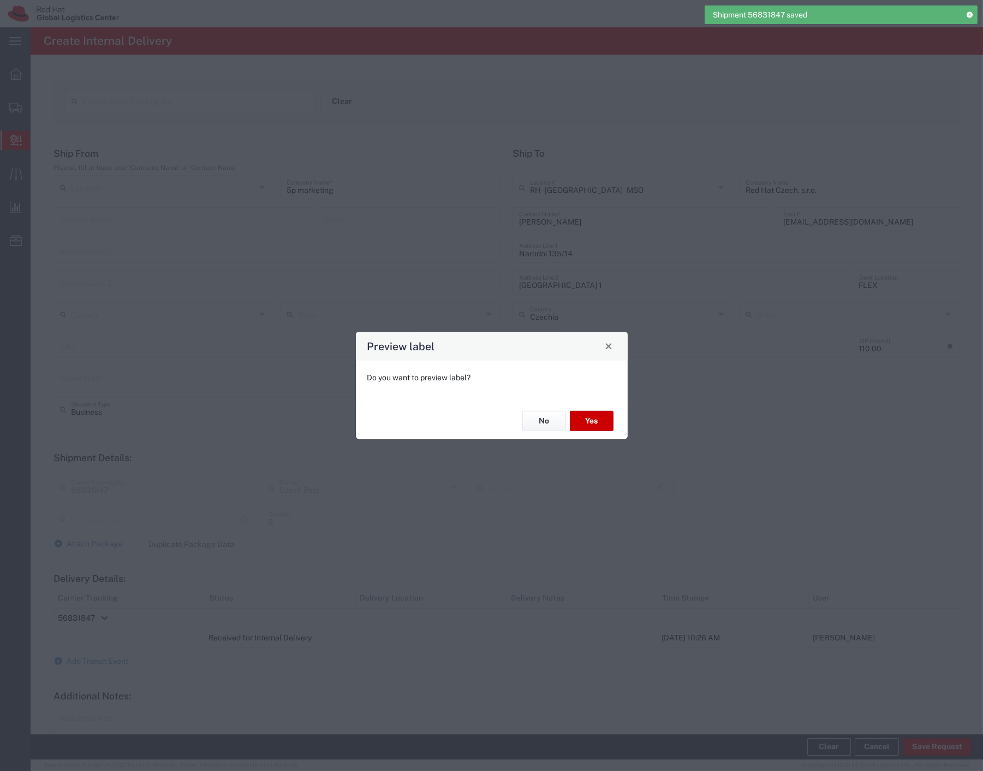
type input "Your Packaging"
type input "Ground"
click at [586, 416] on button "Yes" at bounding box center [592, 421] width 44 height 20
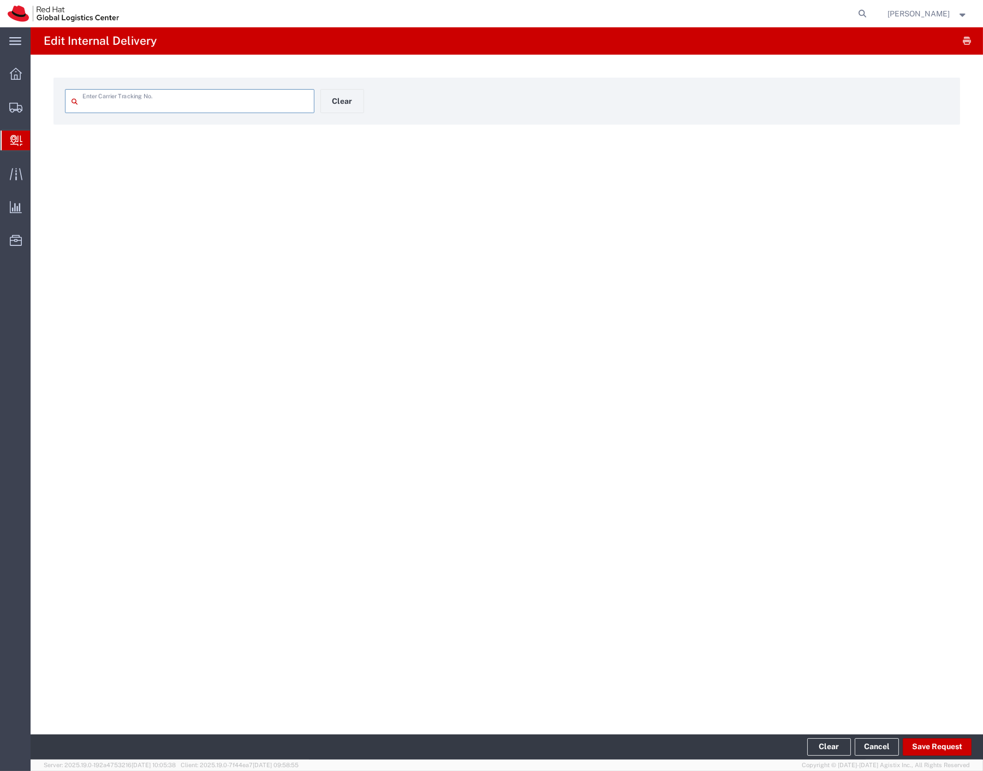
type input "56831847"
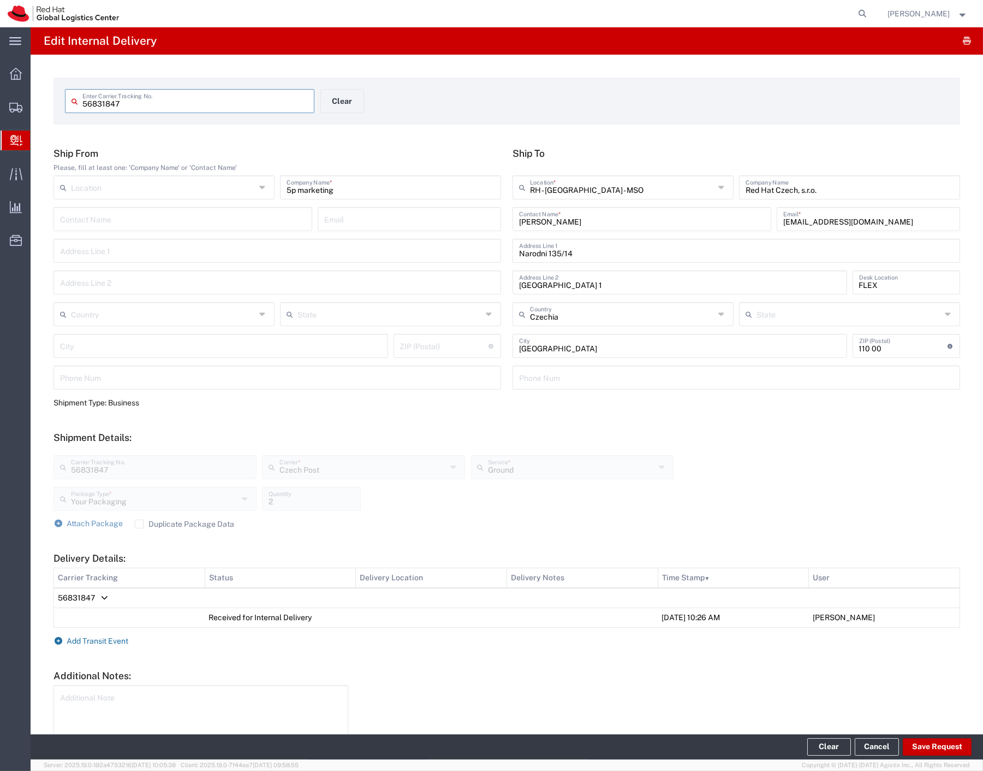
click at [109, 642] on span "Add Transit Event" at bounding box center [98, 640] width 62 height 9
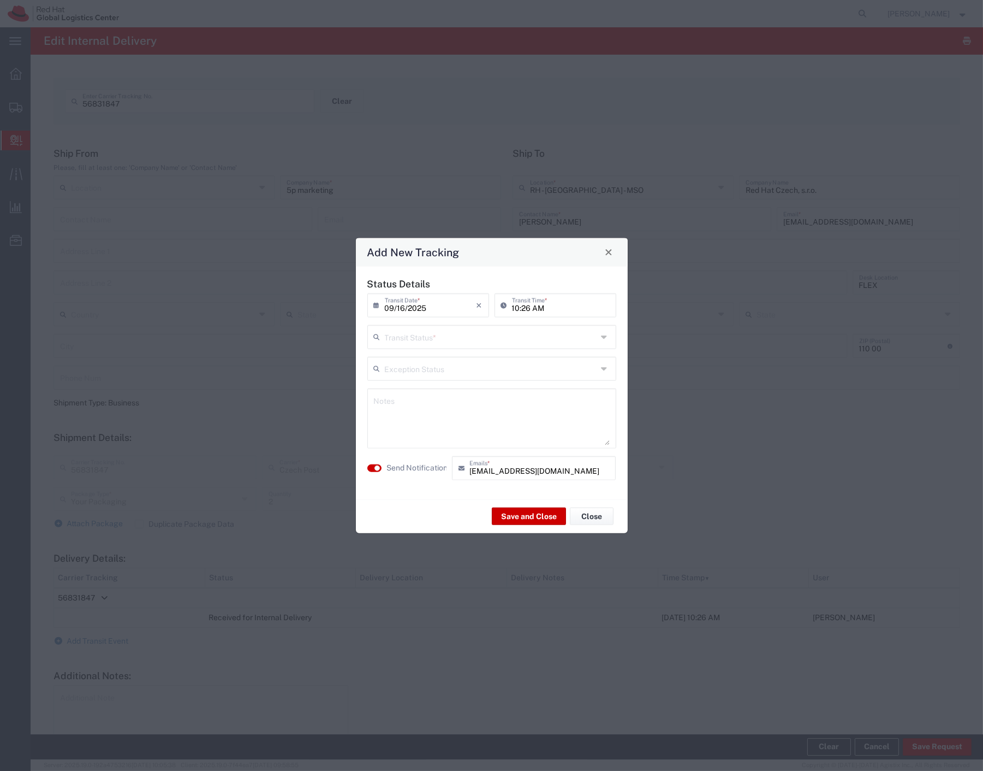
click at [456, 337] on input "text" at bounding box center [491, 335] width 212 height 19
click at [425, 417] on span "Shipment On-Hold" at bounding box center [492, 414] width 247 height 17
type input "Shipment On-Hold"
click at [514, 512] on button "Save and Close" at bounding box center [529, 515] width 74 height 17
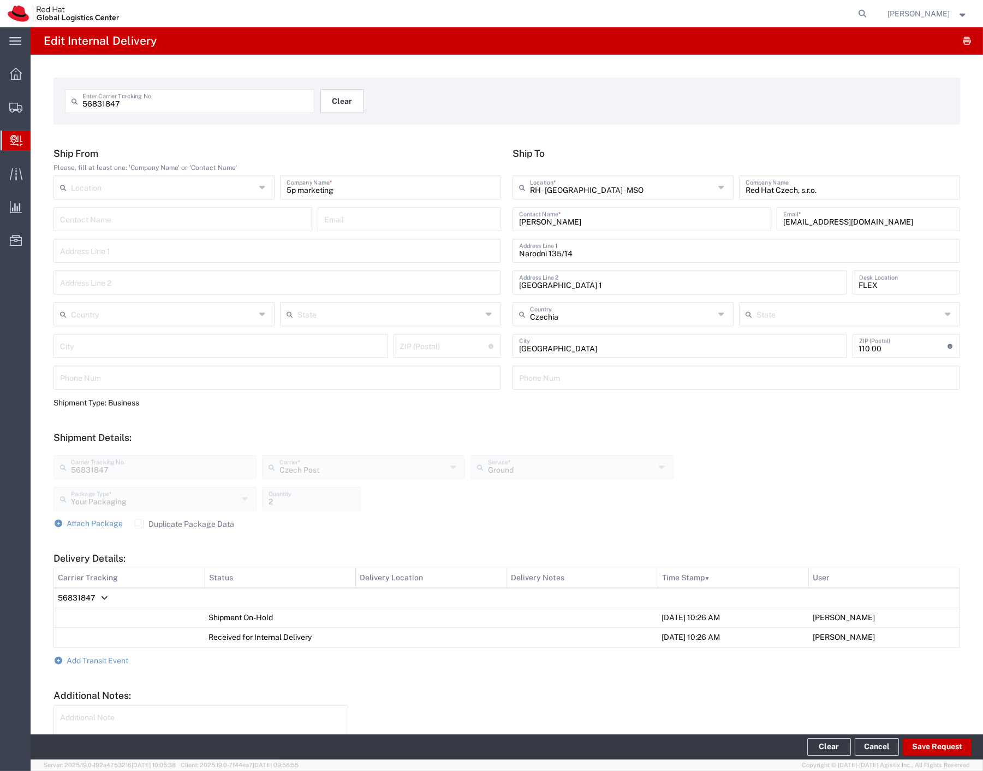
click at [342, 102] on button "Clear" at bounding box center [343, 101] width 44 height 24
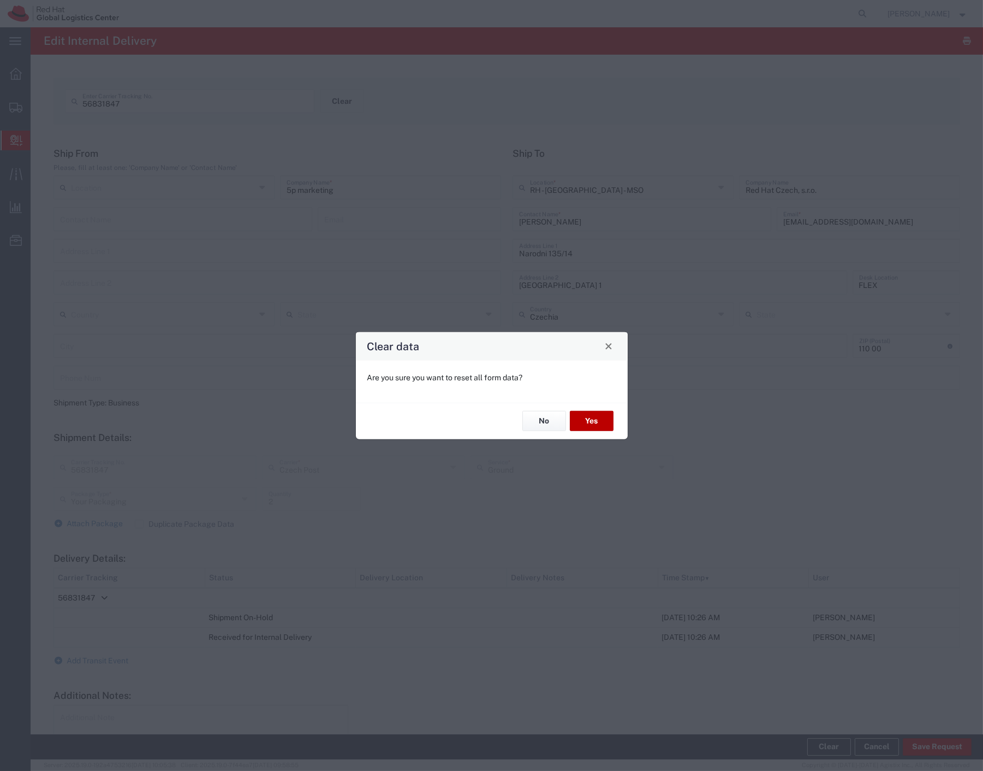
click at [603, 424] on button "Yes" at bounding box center [592, 421] width 44 height 20
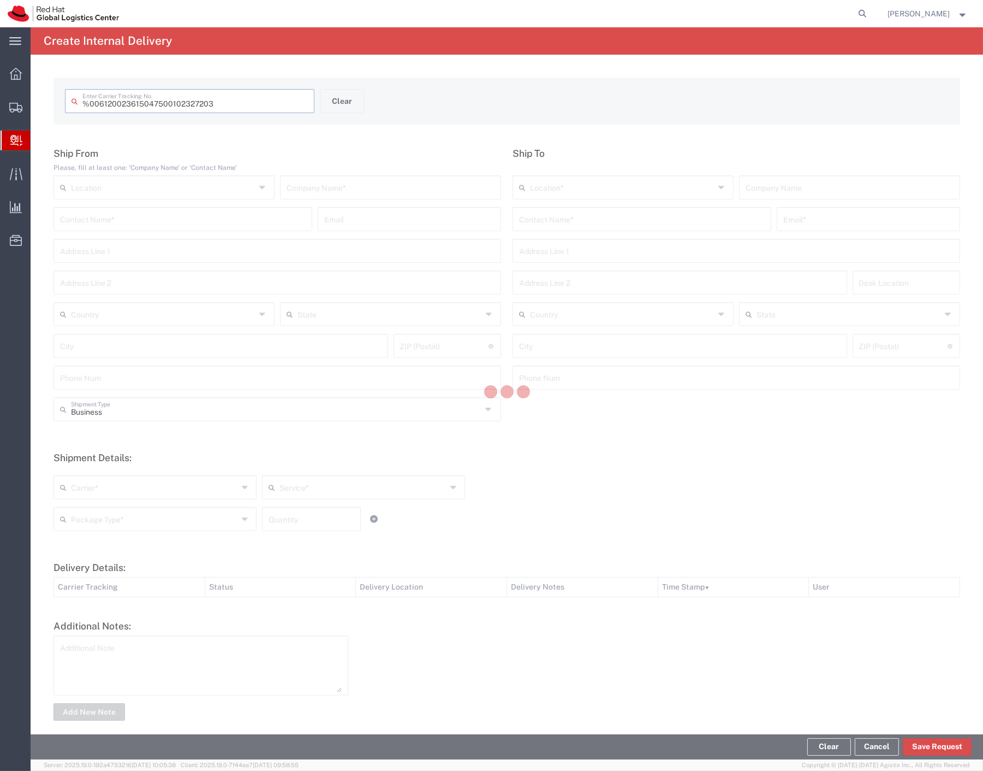
type input " 6120023615047500102327203"
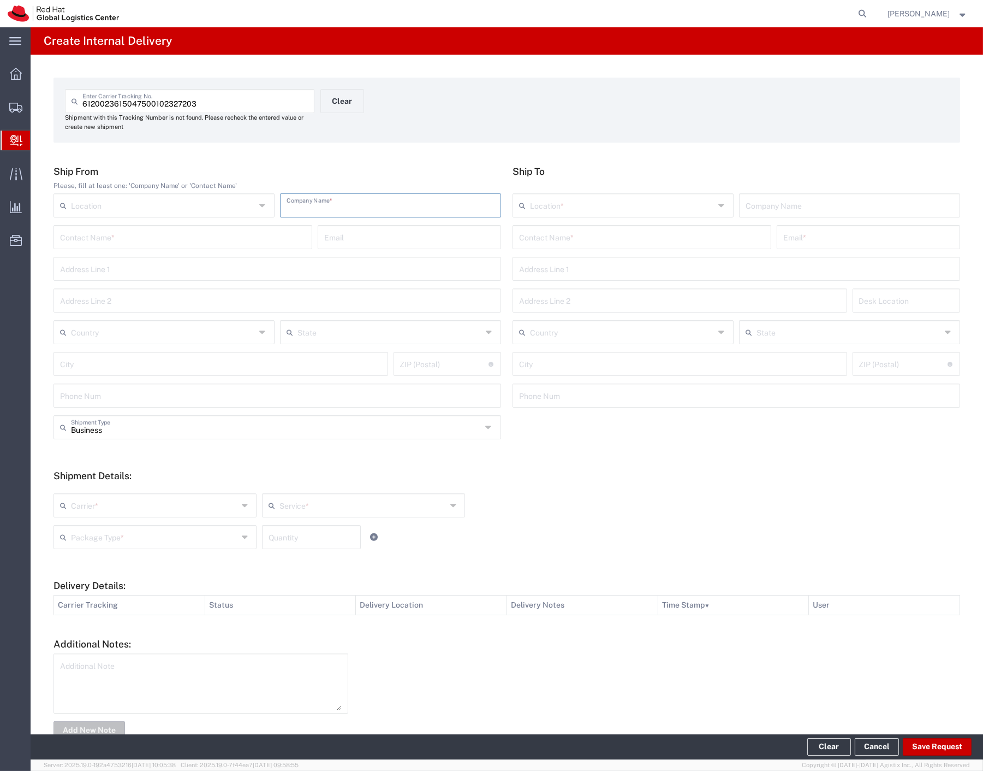
click at [364, 206] on input "text" at bounding box center [391, 204] width 208 height 19
type input "H&M"
click at [544, 236] on input "text" at bounding box center [642, 236] width 246 height 19
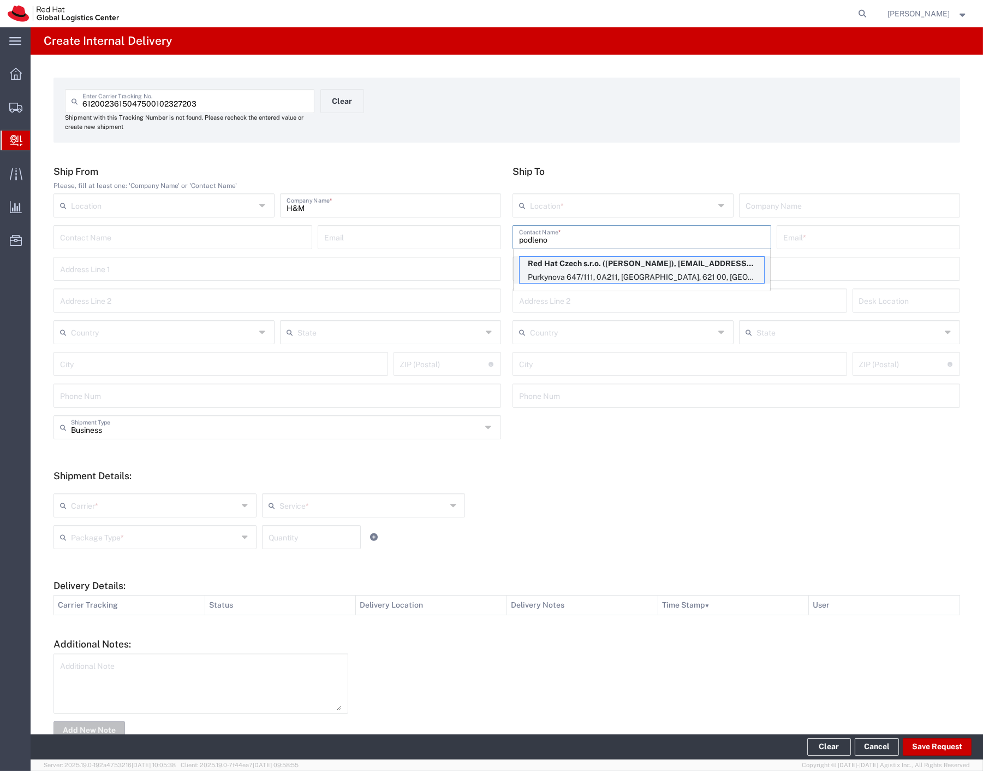
type input "podleno"
click at [596, 260] on p "Red Hat Czech s.r.o. ([PERSON_NAME]), [EMAIL_ADDRESS][DOMAIN_NAME]" at bounding box center [642, 264] width 245 height 14
type input "RH - [GEOGRAPHIC_DATA] [GEOGRAPHIC_DATA] - B"
type input "Red Hat Czech s.r.o."
type input "[PERSON_NAME]"
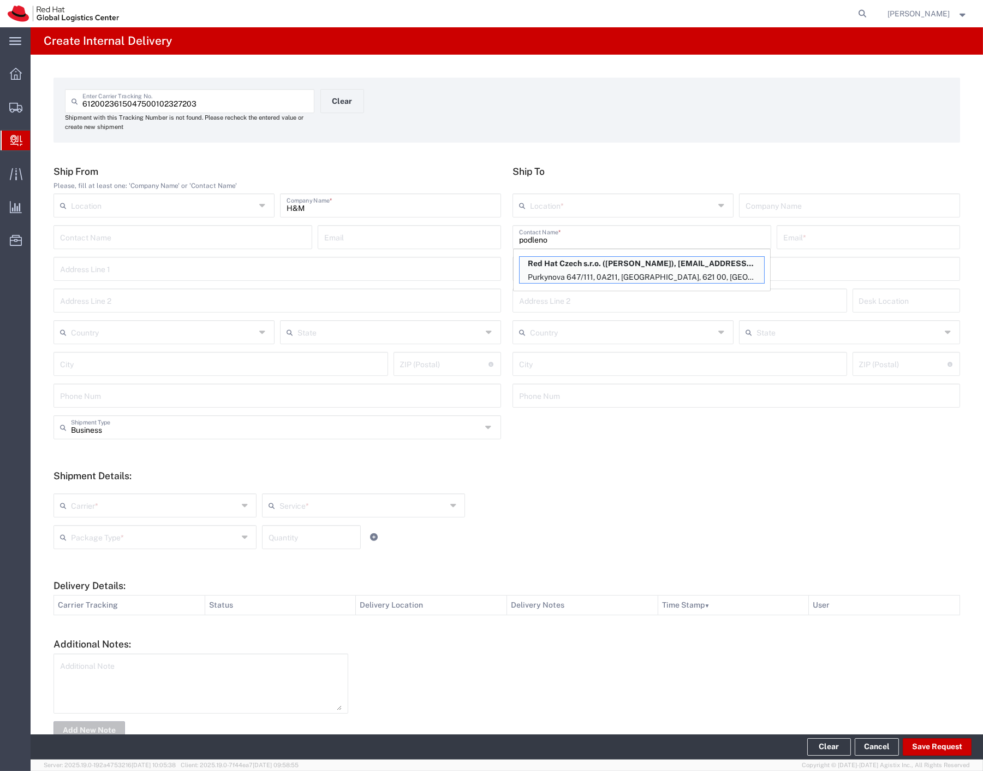
type input "[EMAIL_ADDRESS][DOMAIN_NAME]"
type input "Purkynova 647/111"
type input "0A211"
type input "Czechia"
type input "[GEOGRAPHIC_DATA]"
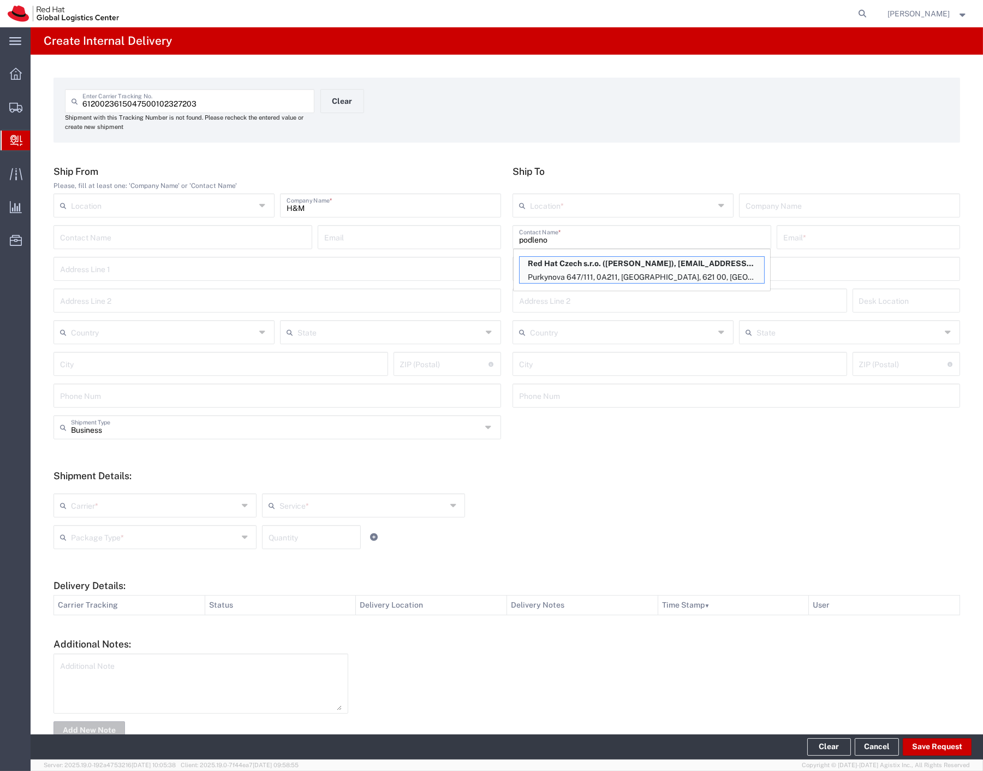
type input "621 00"
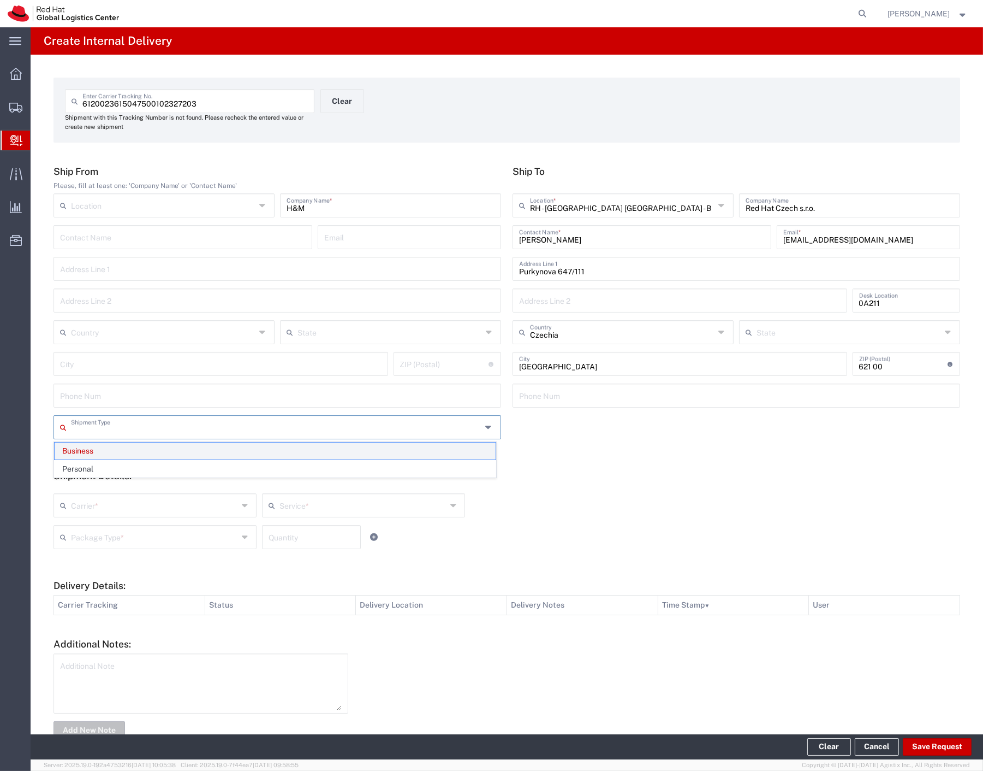
drag, startPoint x: 111, startPoint y: 432, endPoint x: 112, endPoint y: 455, distance: 23.0
click at [112, 435] on div "Shipment Type" at bounding box center [278, 427] width 448 height 24
click at [113, 465] on span "Personal" at bounding box center [275, 468] width 441 height 17
type input "Personal"
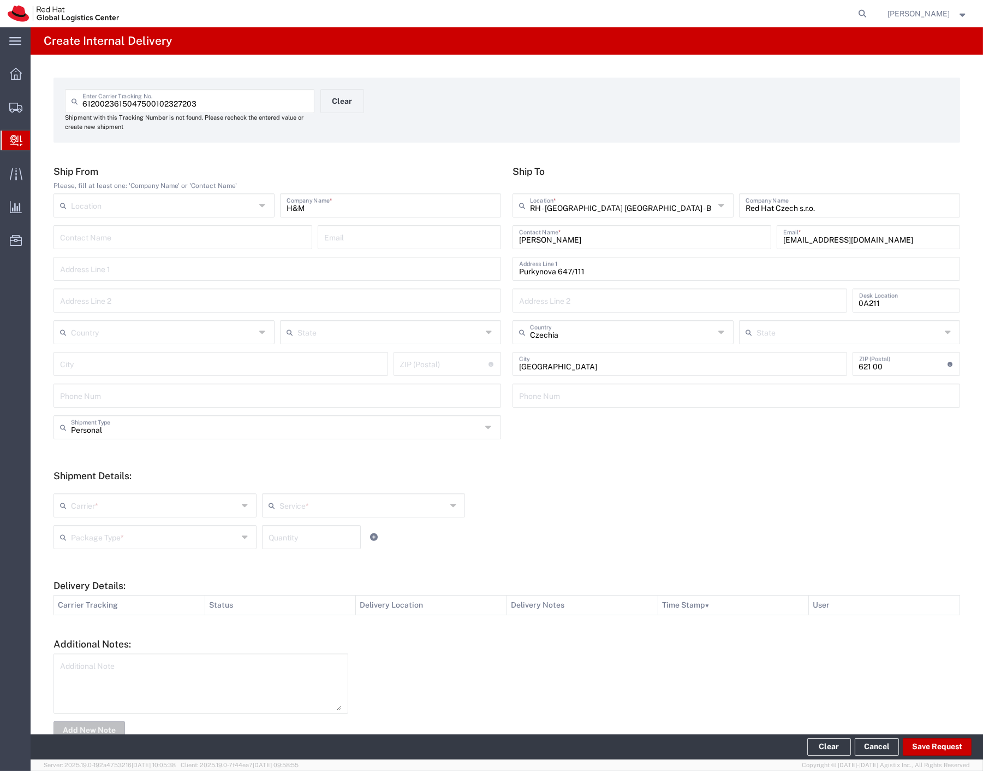
click at [108, 506] on input "text" at bounding box center [154, 504] width 167 height 19
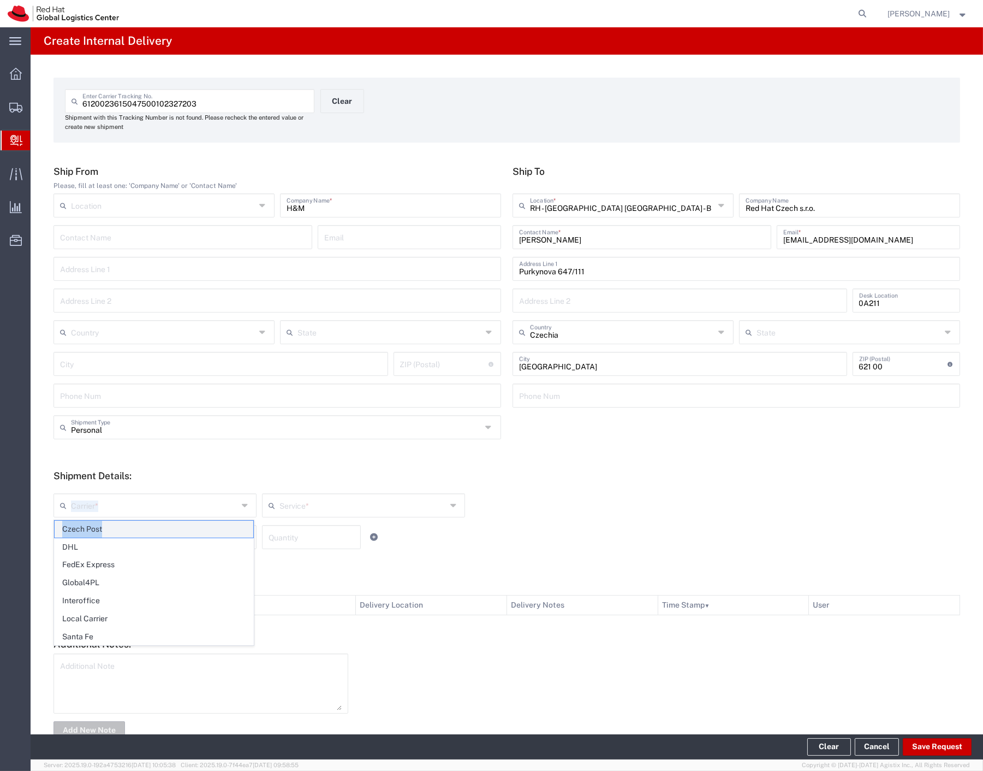
click at [104, 521] on div "Carrier * Czech Post DHL FedEx Express Global4PL Interoffice Local Carrier Sant…" at bounding box center [364, 509] width 626 height 32
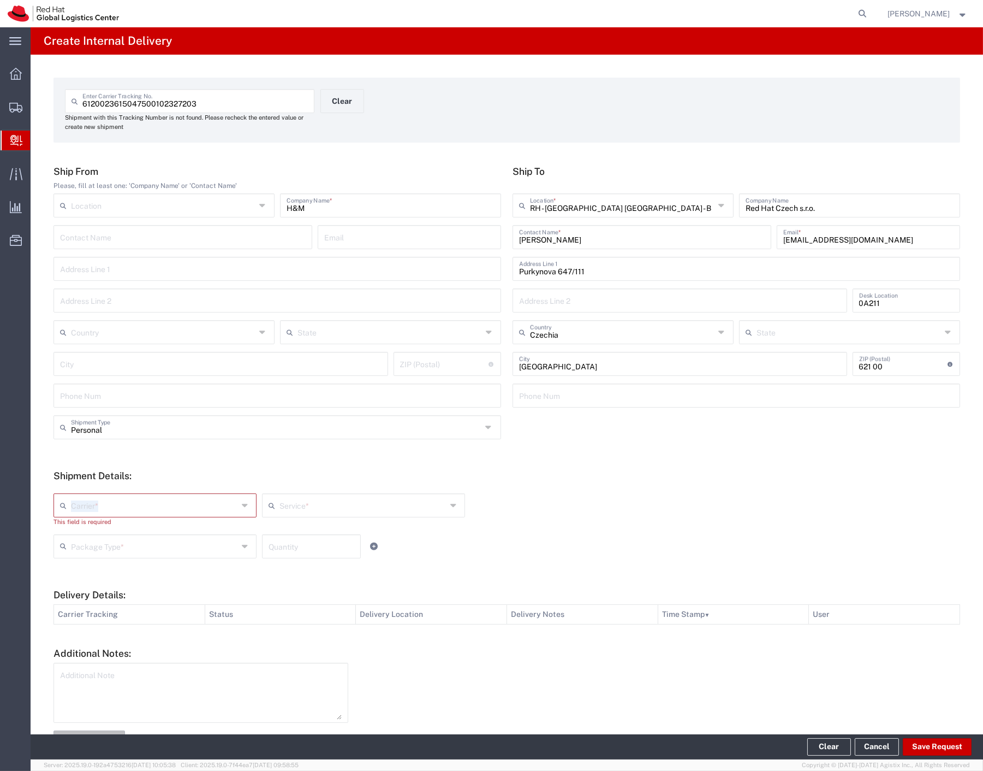
click at [111, 508] on input "text" at bounding box center [154, 504] width 167 height 19
click at [105, 530] on span "Czech Post" at bounding box center [154, 528] width 199 height 17
type input "Czech Post"
type input "Ground"
click at [104, 537] on input "text" at bounding box center [154, 535] width 167 height 19
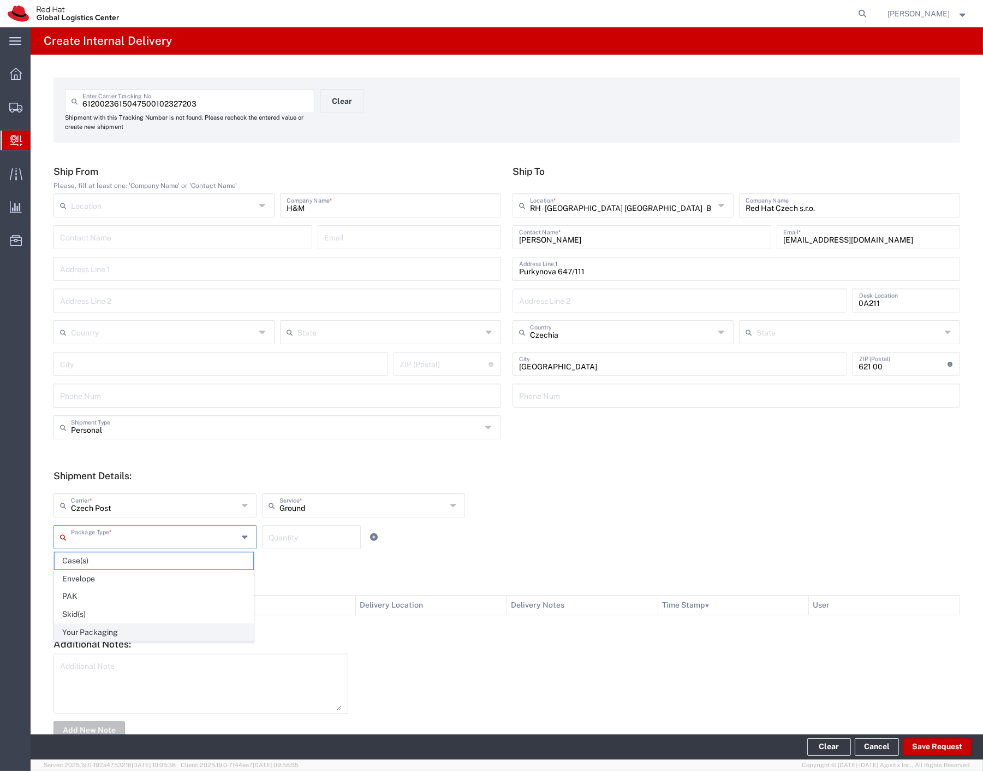
click at [106, 629] on span "Your Packaging" at bounding box center [154, 632] width 199 height 17
type input "Your Packaging"
click at [927, 750] on button "Save Request" at bounding box center [937, 746] width 69 height 17
type input "Personal"
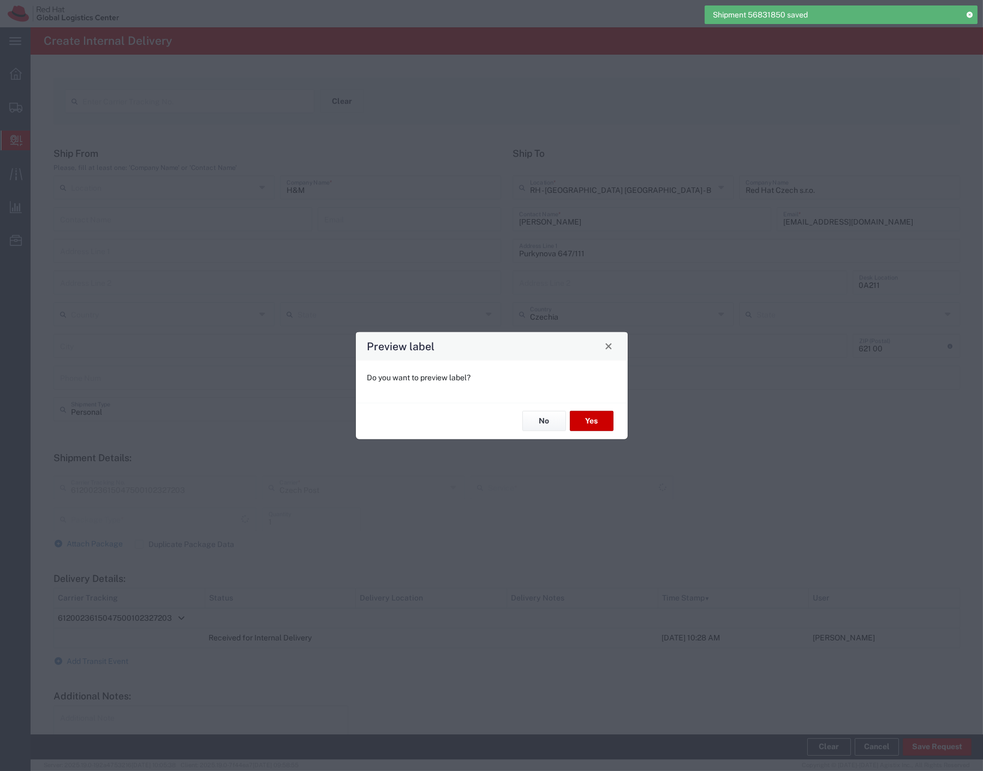
type input "Your Packaging"
type input "Ground"
click at [598, 417] on button "Yes" at bounding box center [592, 421] width 44 height 20
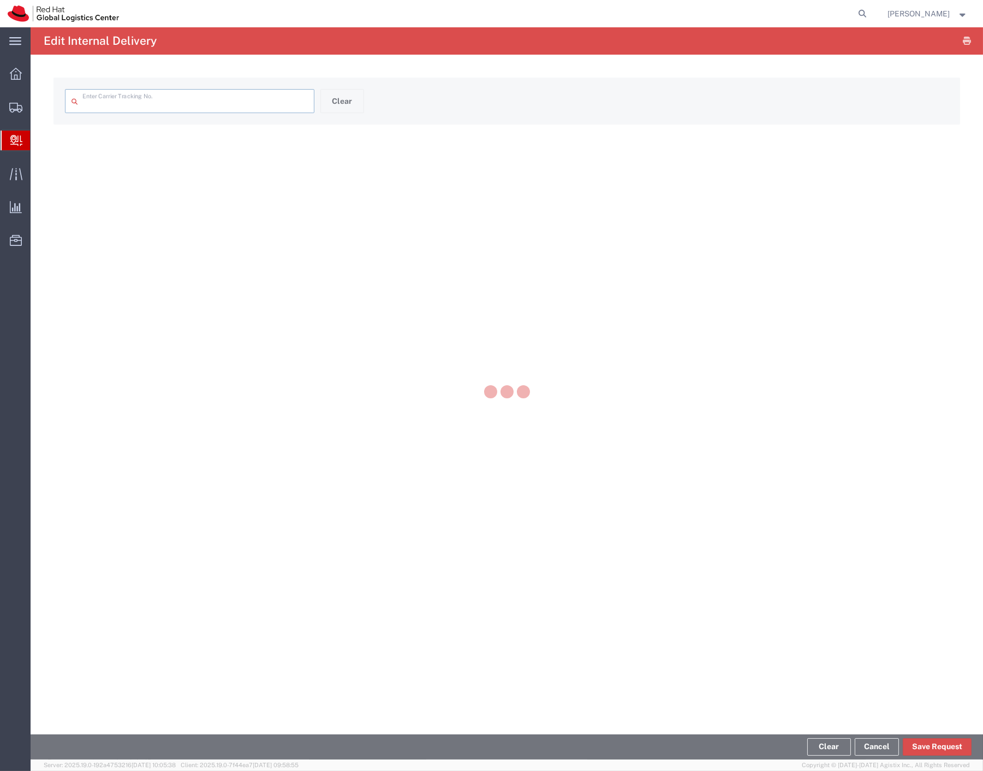
type input "6120023615047500102327203"
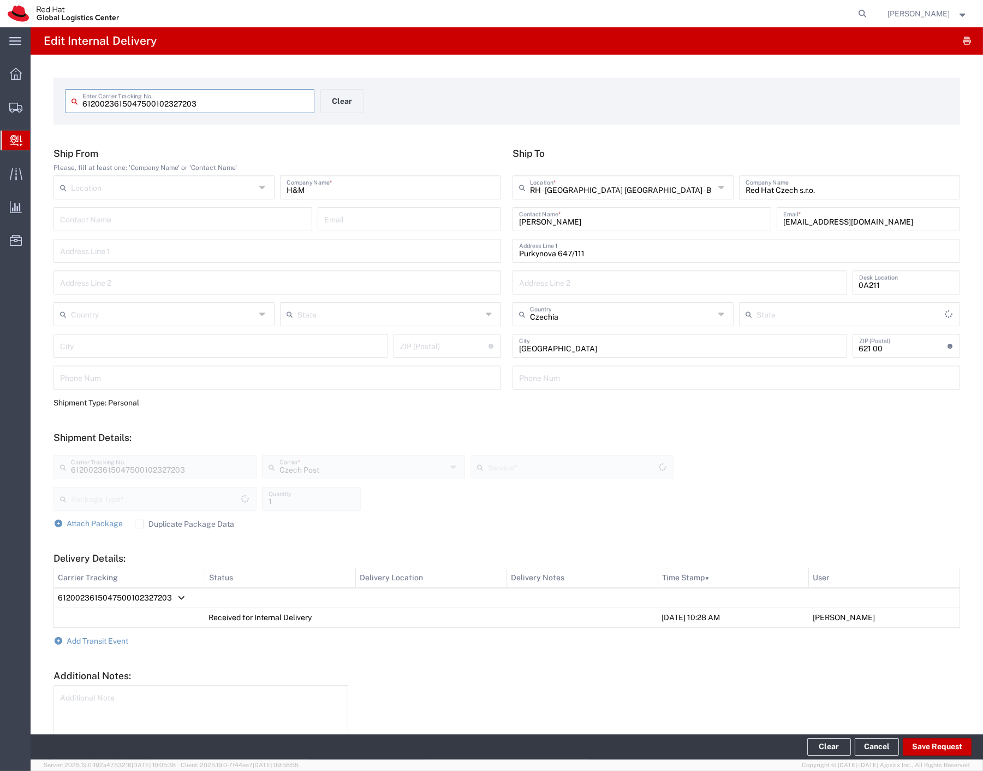
type input "Your Packaging"
type input "Ground"
click at [337, 99] on button "Clear" at bounding box center [343, 101] width 44 height 24
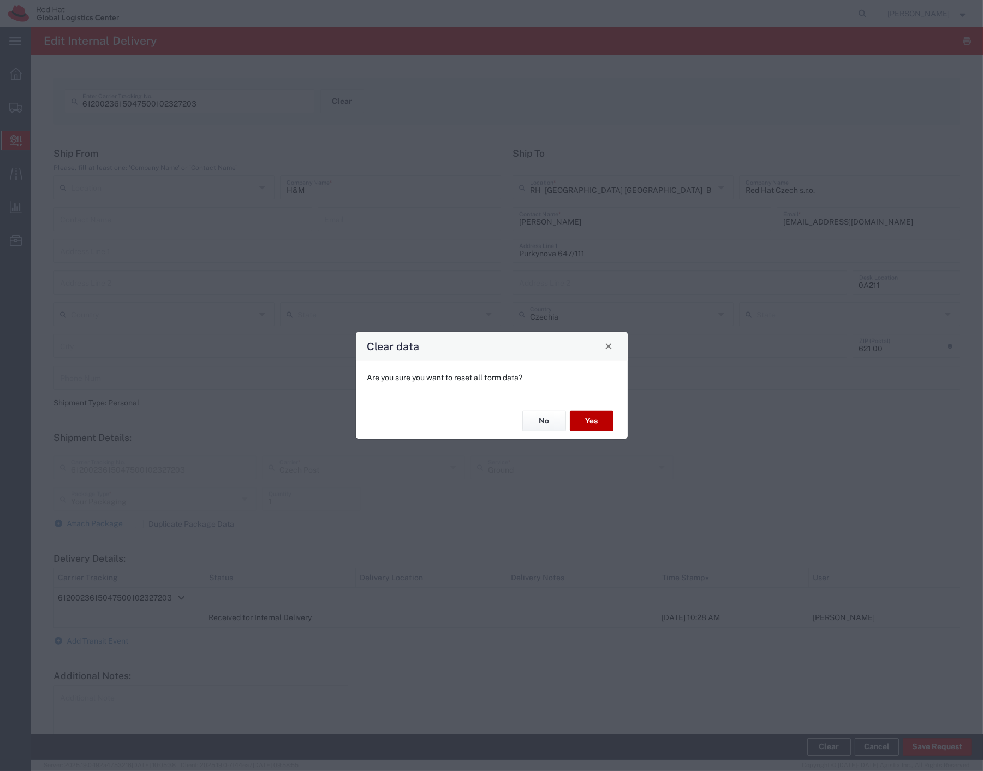
click at [595, 425] on button "Yes" at bounding box center [592, 421] width 44 height 20
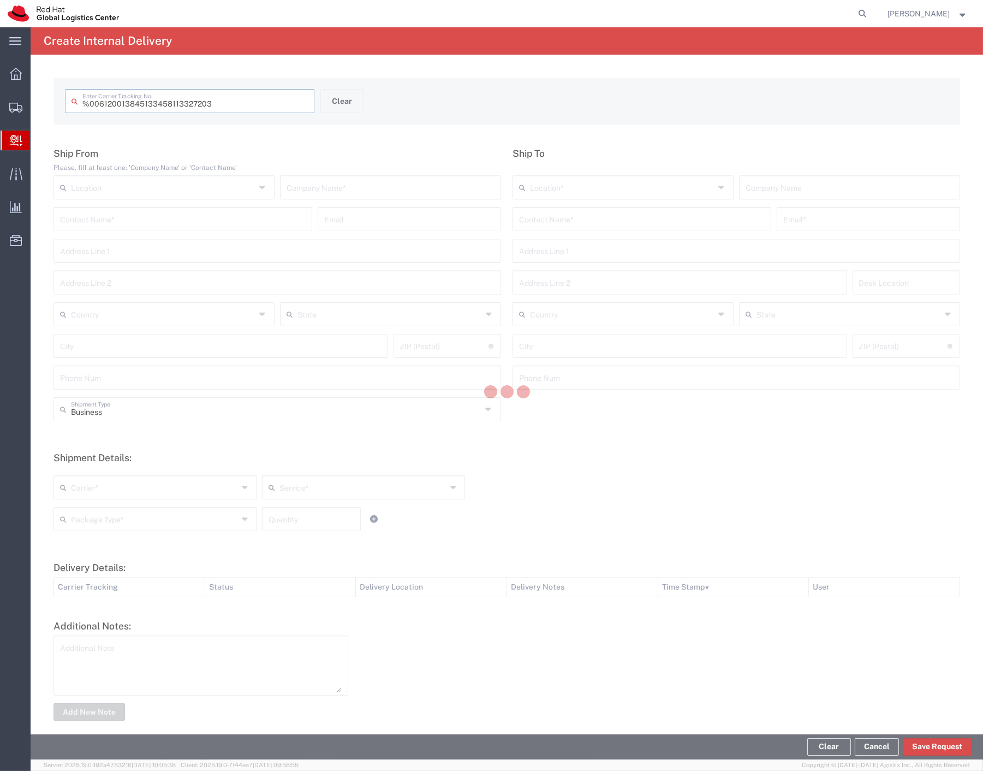
type input " 6120013845133458113327203"
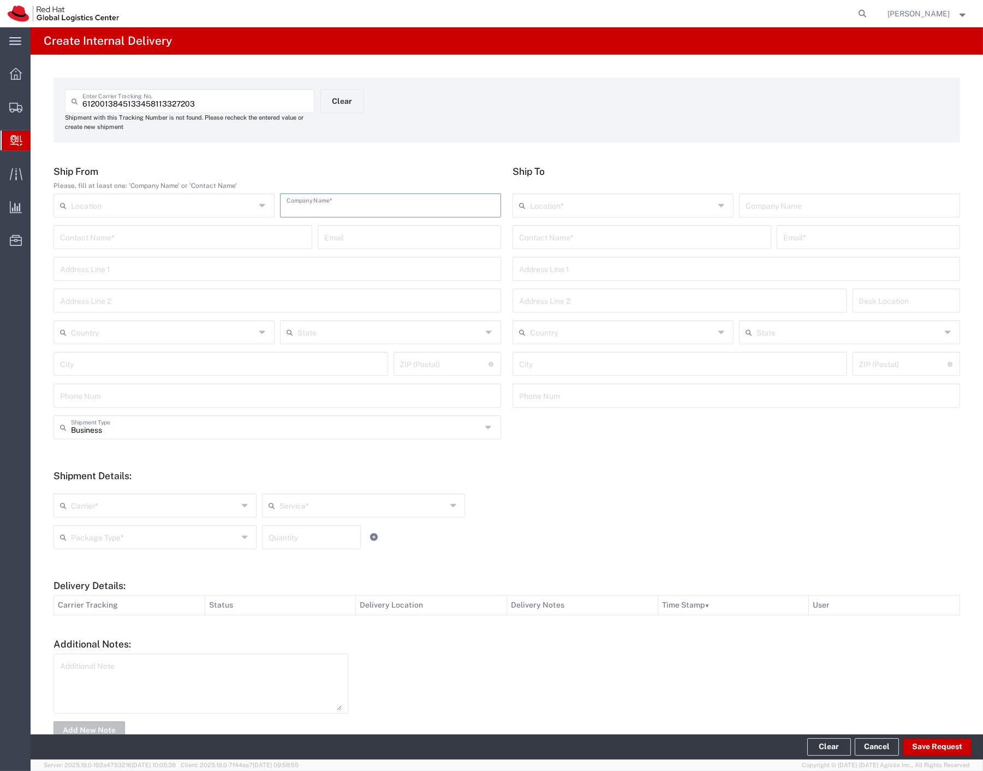
click at [324, 206] on input "text" at bounding box center [391, 204] width 208 height 19
type input "A."
click at [536, 243] on input "text" at bounding box center [642, 236] width 246 height 19
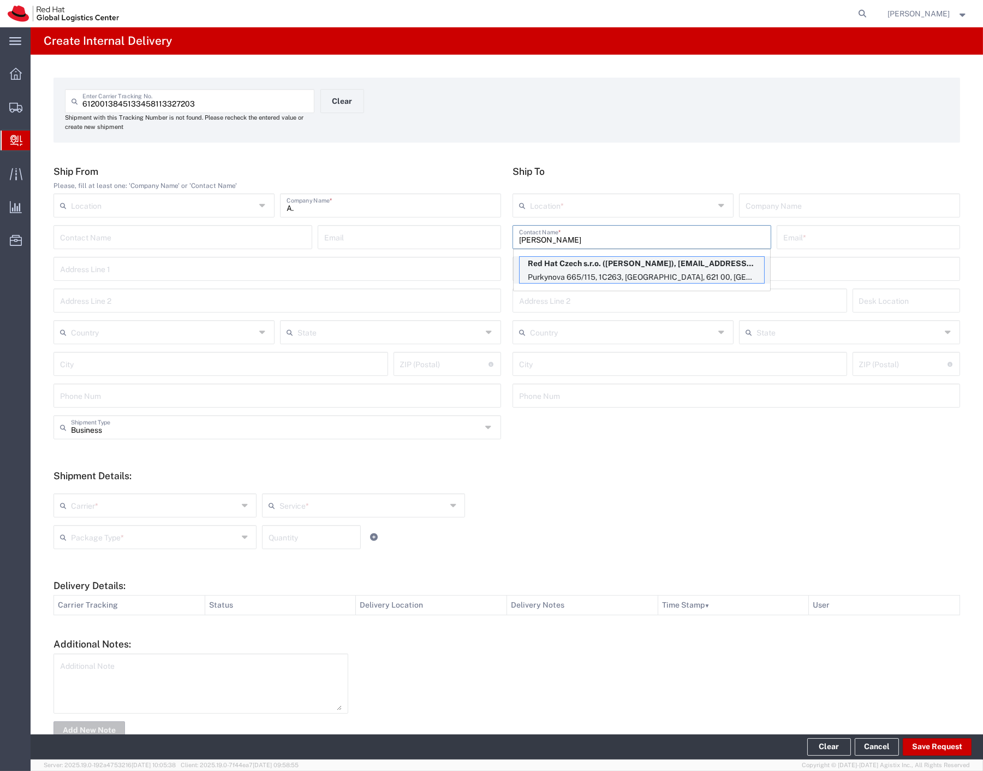
type input "[PERSON_NAME]"
click at [597, 277] on p "Purkynova 665/115, 1C263, [GEOGRAPHIC_DATA], 621 00, [GEOGRAPHIC_DATA]" at bounding box center [642, 277] width 245 height 14
type input "RH - [GEOGRAPHIC_DATA] [GEOGRAPHIC_DATA] - C"
type input "Red Hat Czech s.r.o."
type input "[PERSON_NAME]"
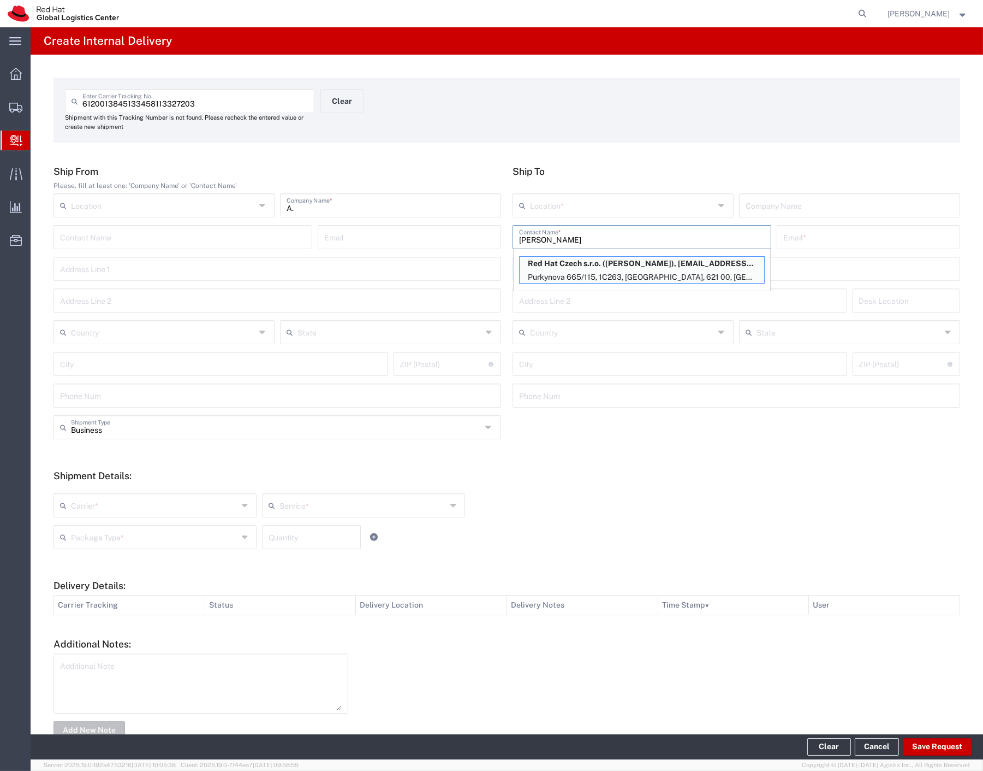
type input "[EMAIL_ADDRESS][DOMAIN_NAME]"
type input "Purkynova 665/115"
type input "1C263"
type input "Czechia"
type input "[GEOGRAPHIC_DATA]"
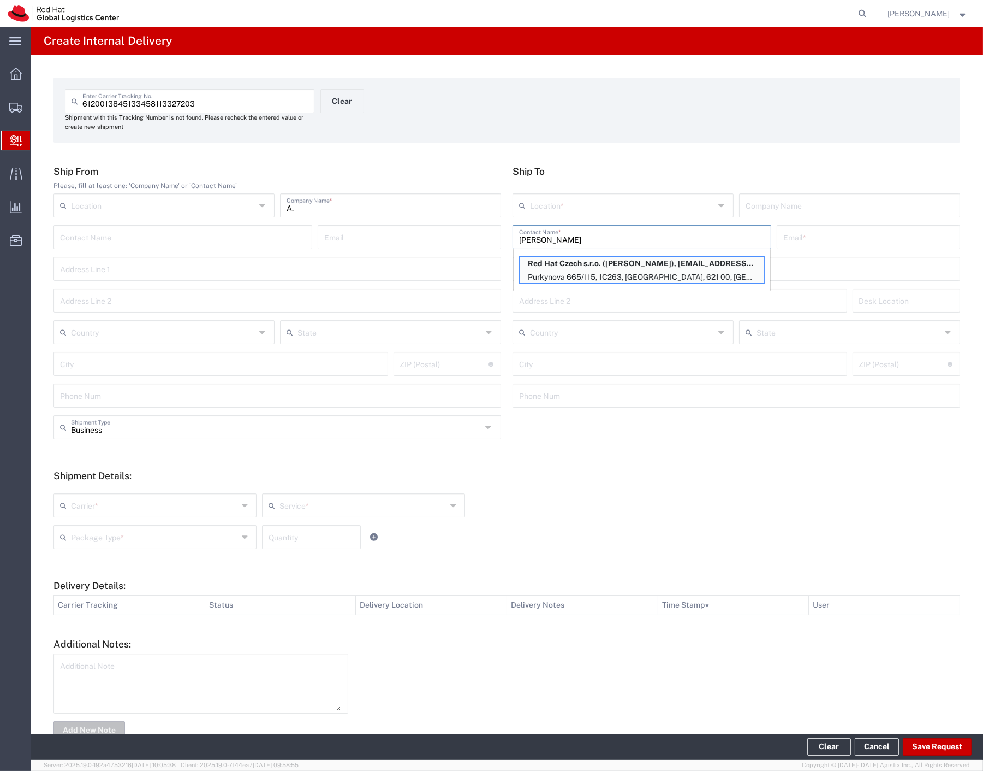
type input "621 00"
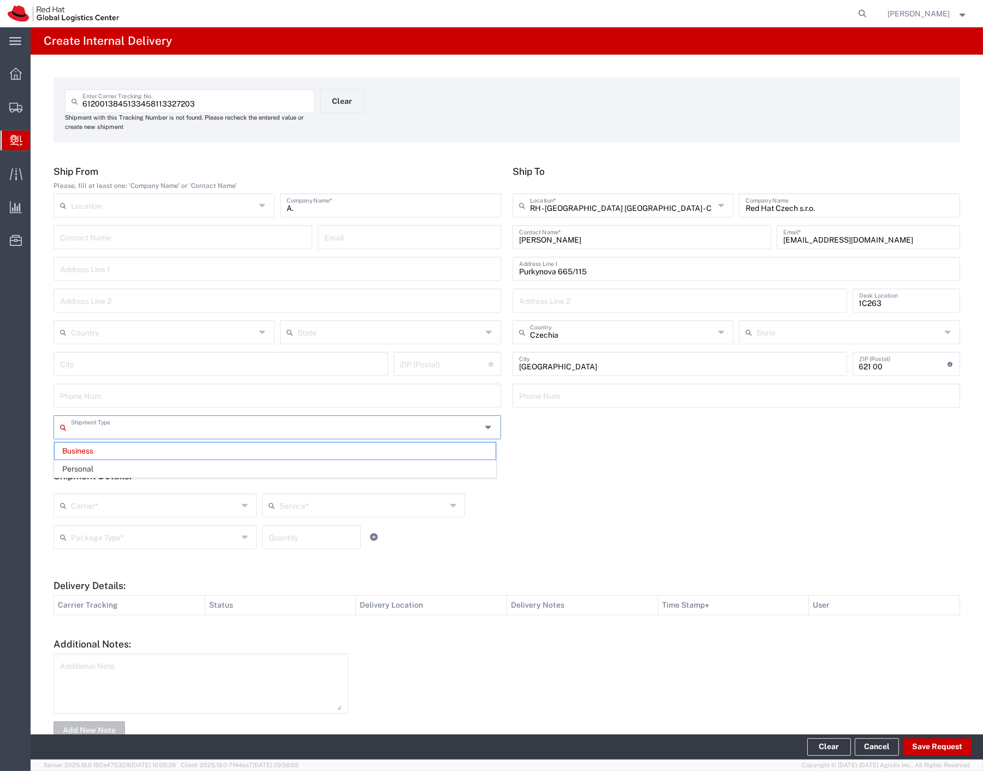
drag, startPoint x: 163, startPoint y: 419, endPoint x: 145, endPoint y: 442, distance: 28.8
click at [161, 422] on input "text" at bounding box center [276, 426] width 411 height 19
click at [94, 471] on span "Personal" at bounding box center [275, 468] width 441 height 17
type input "Personal"
click at [84, 506] on input "text" at bounding box center [154, 504] width 167 height 19
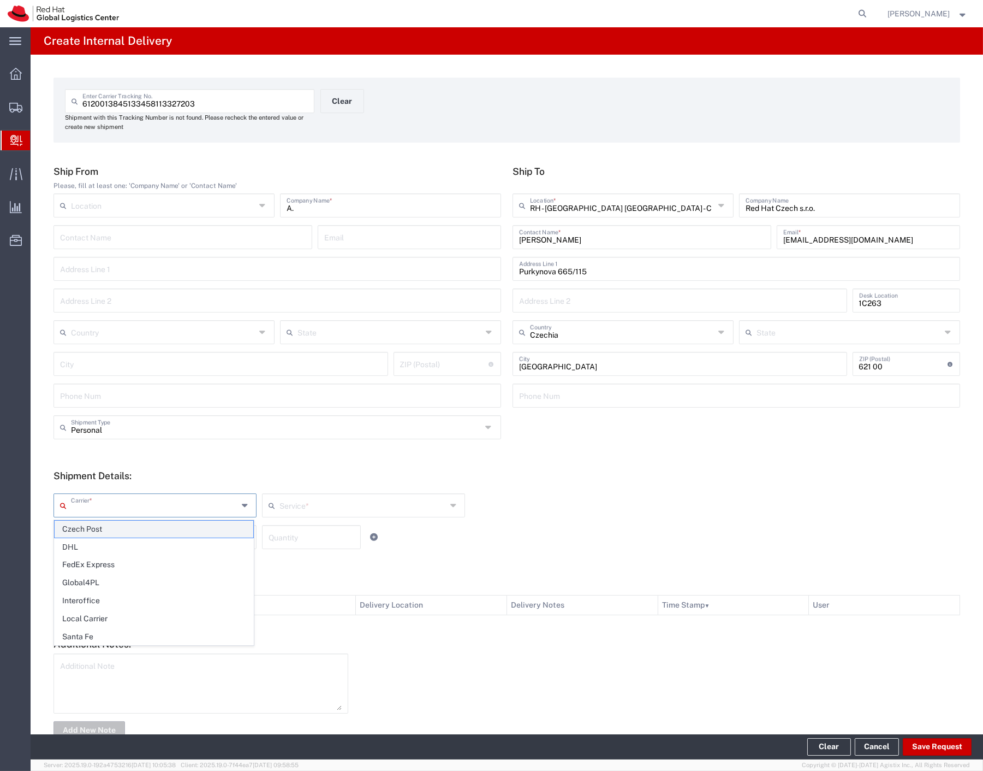
click at [80, 533] on span "Czech Post" at bounding box center [154, 528] width 199 height 17
type input "Czech Post"
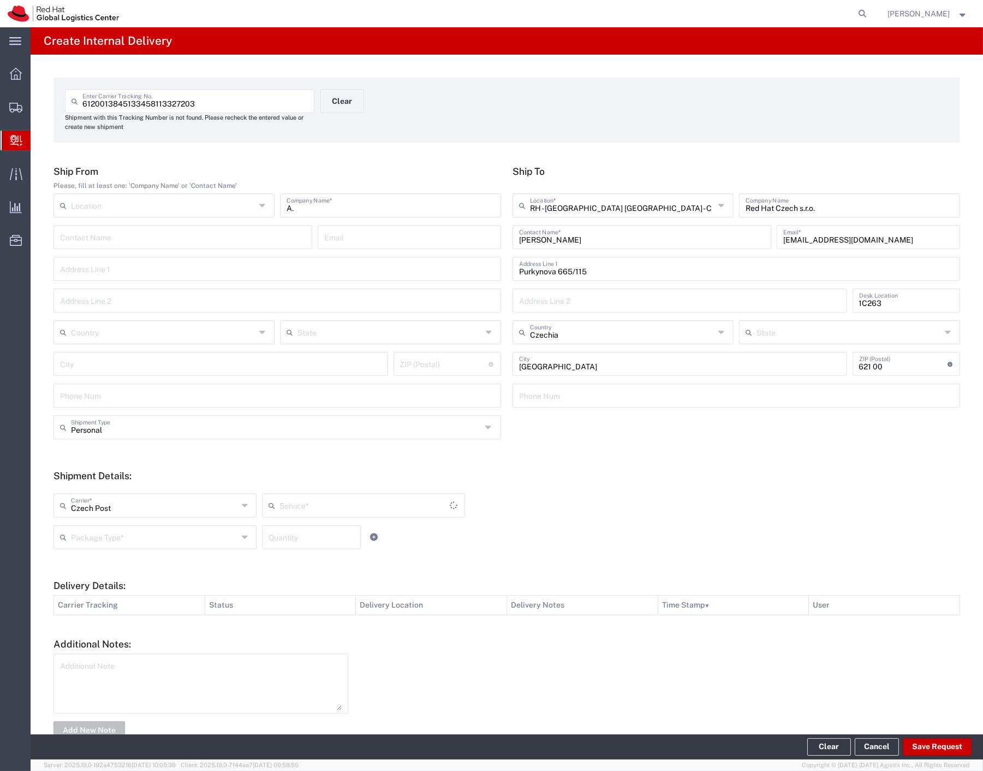
type input "Ground"
click at [80, 548] on div "Package Type *" at bounding box center [155, 537] width 203 height 24
click at [115, 633] on span "Your Packaging" at bounding box center [154, 632] width 199 height 17
type input "Your Packaging"
click at [926, 743] on button "Save Request" at bounding box center [937, 746] width 69 height 17
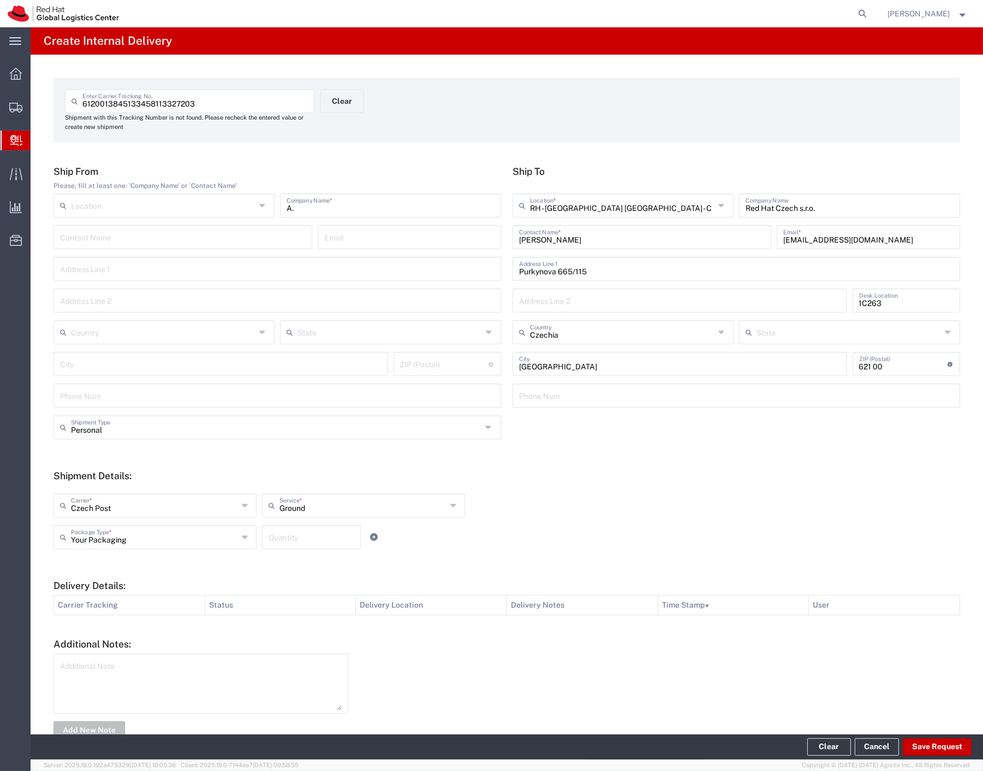
type input "Personal"
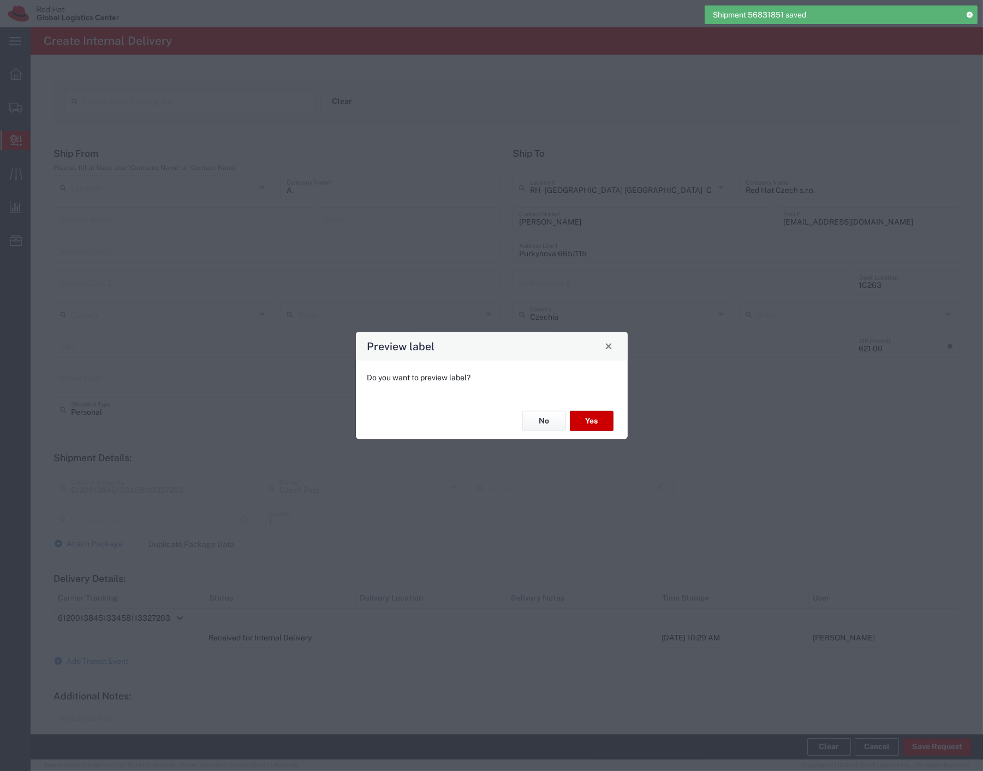
type input "Your Packaging"
type input "Ground"
click at [602, 418] on button "Yes" at bounding box center [592, 421] width 44 height 20
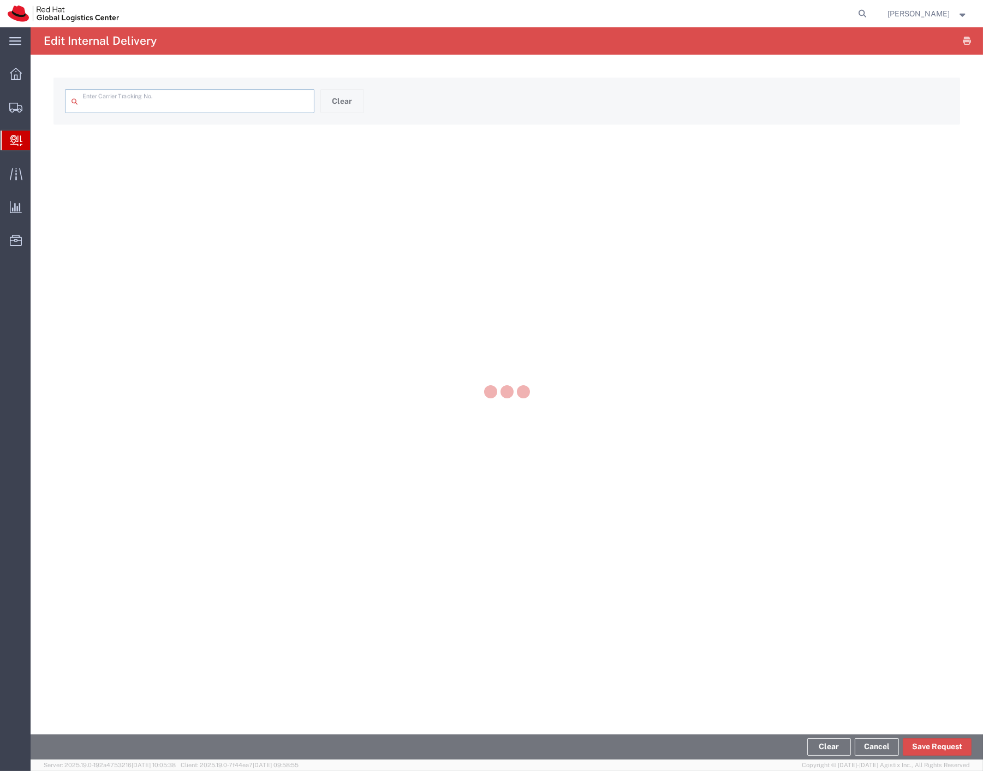
type input "6120013845133458113327203"
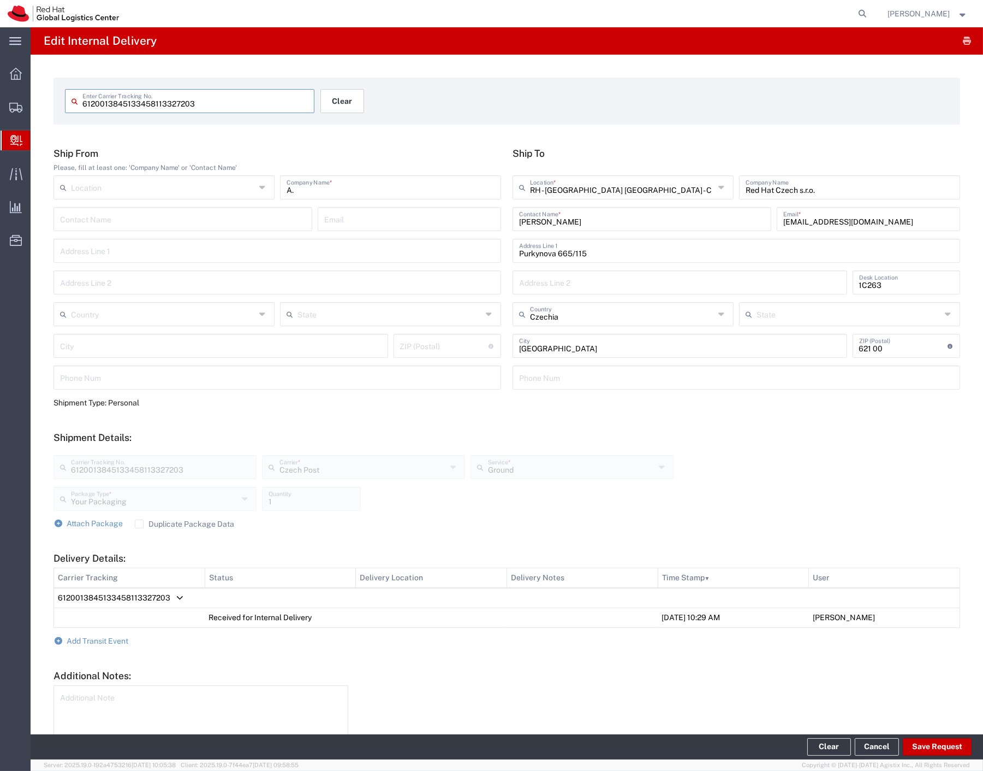
click at [351, 99] on button "Clear" at bounding box center [343, 101] width 44 height 24
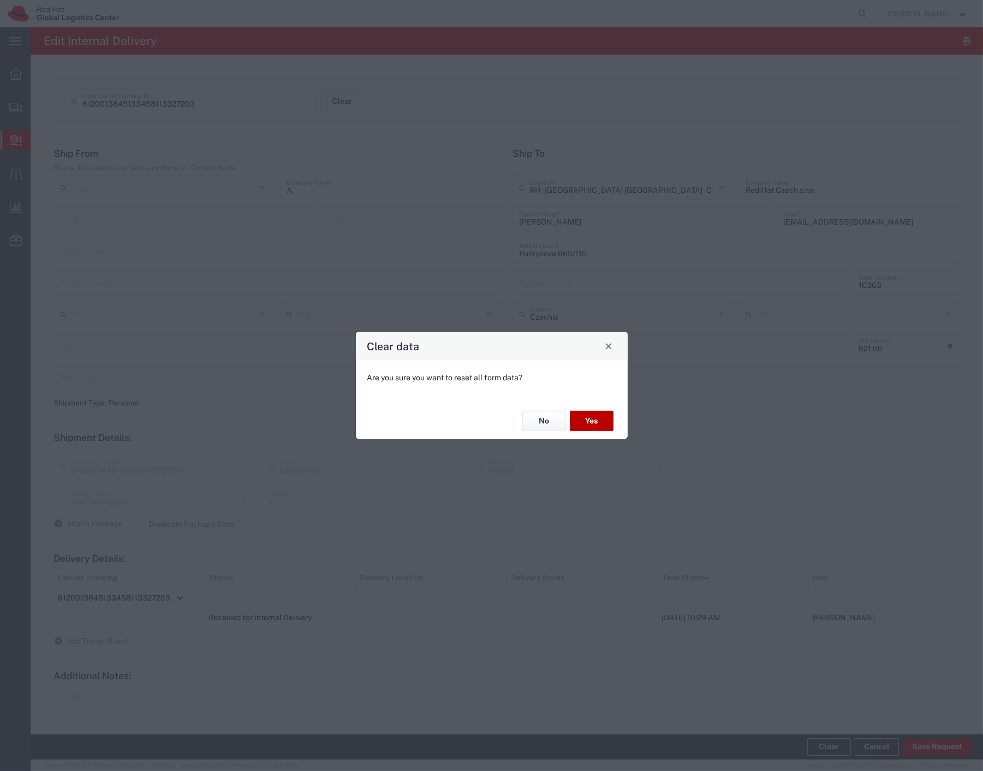
drag, startPoint x: 583, startPoint y: 423, endPoint x: 414, endPoint y: 17, distance: 438.9
click at [582, 423] on button "Yes" at bounding box center [592, 421] width 44 height 20
